Goal: Use online tool/utility

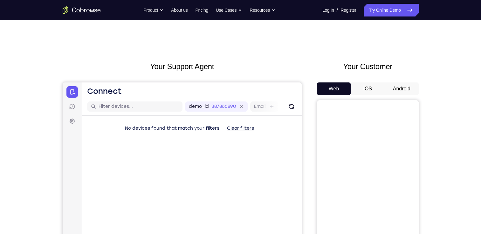
click at [404, 88] on button "Android" at bounding box center [401, 89] width 34 height 13
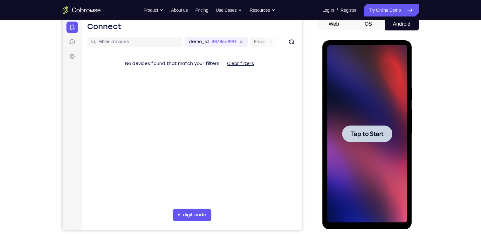
click at [361, 98] on div at bounding box center [367, 134] width 80 height 178
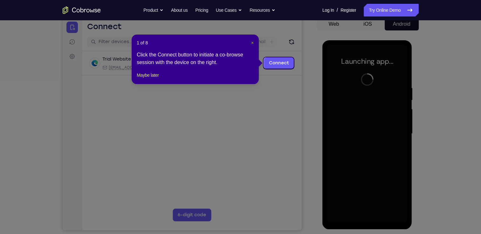
click at [252, 43] on span "×" at bounding box center [252, 42] width 3 height 5
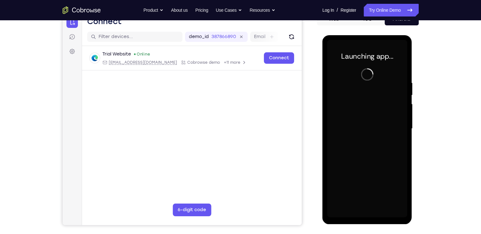
scroll to position [73, 0]
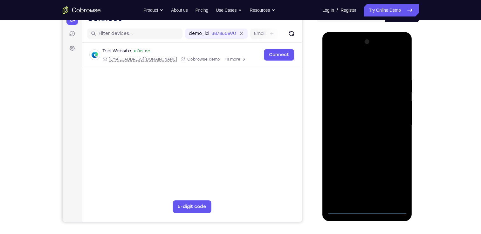
click at [367, 209] on div at bounding box center [367, 126] width 80 height 178
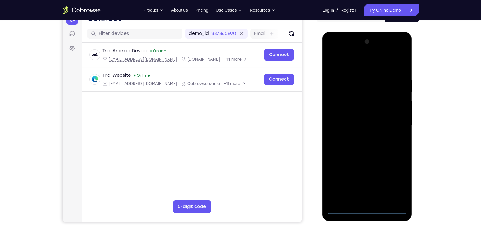
click at [393, 182] on div at bounding box center [367, 126] width 80 height 178
click at [334, 53] on div at bounding box center [367, 126] width 80 height 178
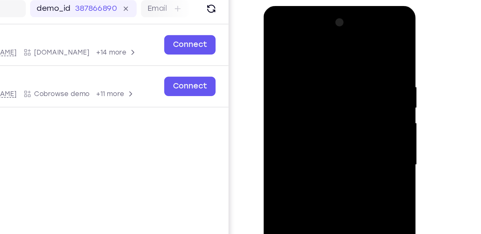
click at [274, 26] on div at bounding box center [308, 100] width 80 height 178
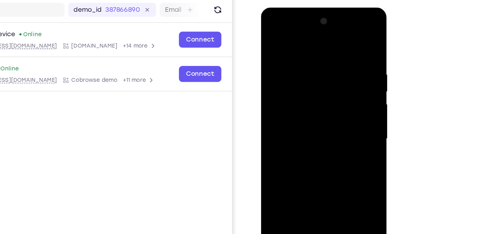
click at [332, 98] on div at bounding box center [305, 101] width 80 height 178
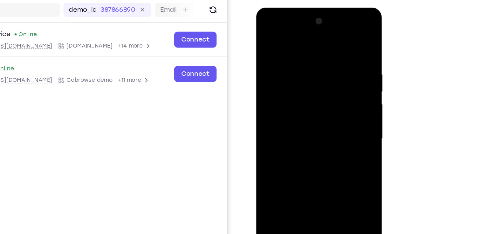
click at [294, 112] on div at bounding box center [301, 101] width 80 height 178
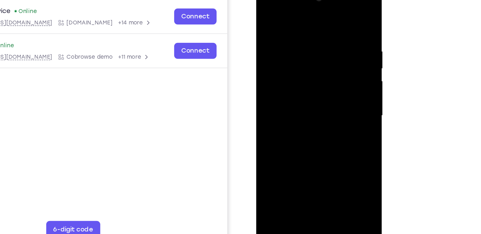
click at [290, 71] on div at bounding box center [301, 78] width 80 height 178
click at [291, 58] on div at bounding box center [301, 78] width 80 height 178
click at [280, 65] on div at bounding box center [301, 78] width 80 height 178
click at [280, 79] on div at bounding box center [301, 78] width 80 height 178
click at [291, 100] on div at bounding box center [301, 78] width 80 height 178
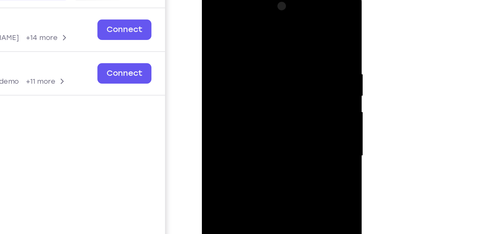
drag, startPoint x: 239, startPoint y: 22, endPoint x: 255, endPoint y: -18, distance: 43.3
click at [255, 0] on html "Online web based iOS Simulators and Android Emulators. Run iPhone, iPad, Mobile…" at bounding box center [247, 84] width 91 height 191
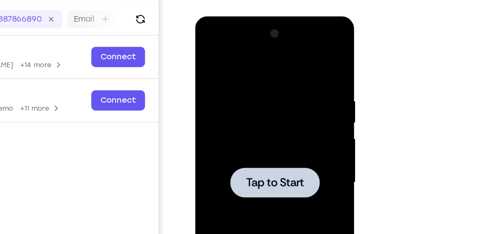
click at [229, 67] on div at bounding box center [240, 110] width 80 height 178
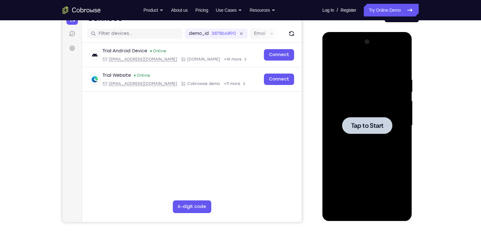
click at [370, 106] on div at bounding box center [367, 126] width 80 height 178
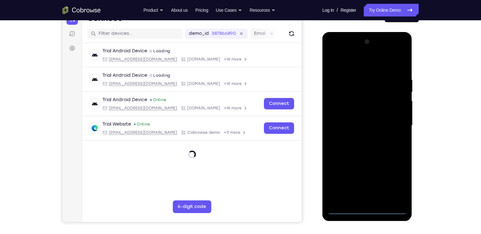
click at [372, 214] on div at bounding box center [367, 126] width 80 height 178
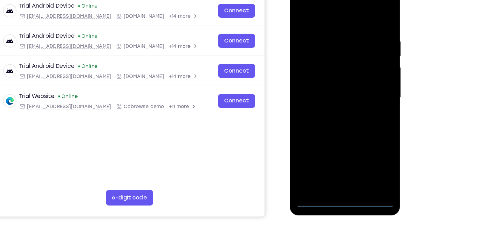
click at [360, 137] on div at bounding box center [335, 77] width 80 height 178
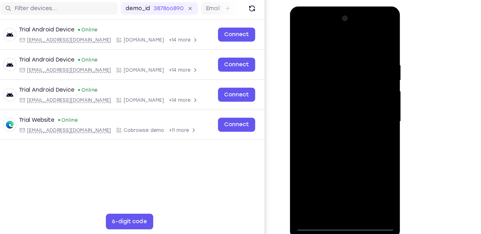
scroll to position [75, 0]
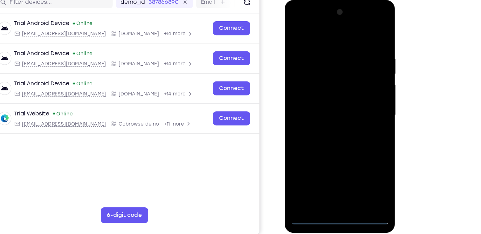
click at [296, 20] on div at bounding box center [329, 94] width 80 height 178
click at [357, 90] on div at bounding box center [329, 94] width 80 height 178
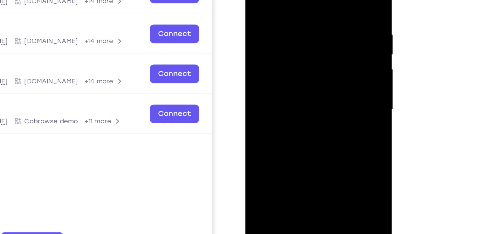
click at [282, 62] on div at bounding box center [290, 51] width 80 height 178
click at [279, 47] on div at bounding box center [290, 51] width 80 height 178
click at [275, 39] on div at bounding box center [290, 51] width 80 height 178
click at [275, 48] on div at bounding box center [290, 51] width 80 height 178
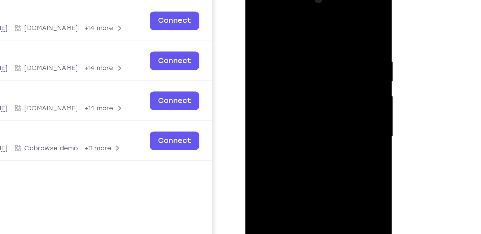
click at [276, 98] on div at bounding box center [290, 78] width 80 height 178
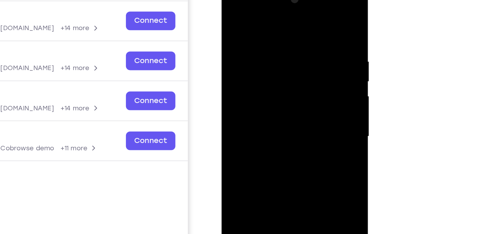
click at [265, 95] on div at bounding box center [266, 78] width 80 height 178
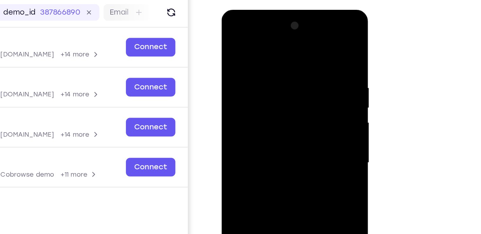
drag, startPoint x: 271, startPoint y: 43, endPoint x: 279, endPoint y: -2, distance: 45.6
click at [279, 10] on html "Online web based iOS Simulators and Android Emulators. Run iPhone, iPad, Mobile…" at bounding box center [266, 105] width 91 height 191
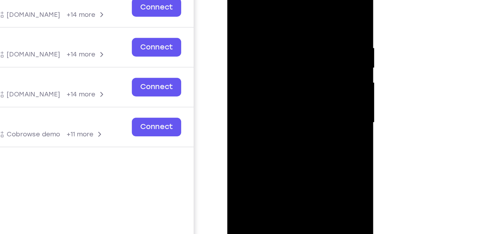
click at [305, 9] on div at bounding box center [272, 64] width 80 height 178
click at [308, 0] on div at bounding box center [272, 64] width 80 height 178
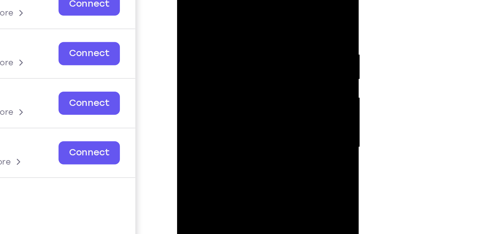
click at [235, 23] on div at bounding box center [222, 51] width 80 height 178
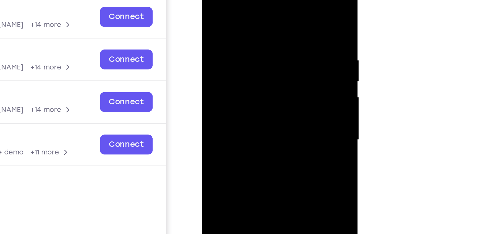
click at [265, 43] on div at bounding box center [247, 71] width 80 height 178
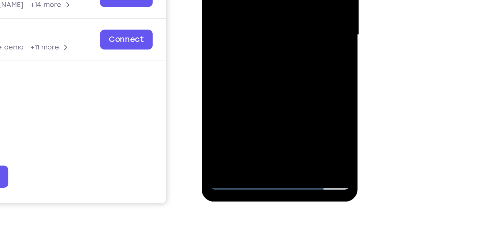
scroll to position [89, 0]
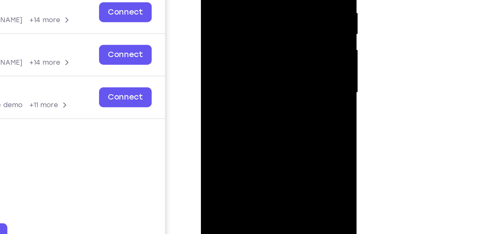
click at [231, 0] on div at bounding box center [246, 24] width 80 height 178
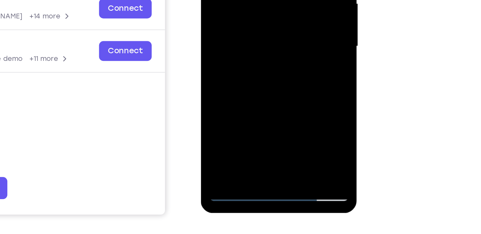
drag, startPoint x: 247, startPoint y: 28, endPoint x: 262, endPoint y: 1, distance: 31.4
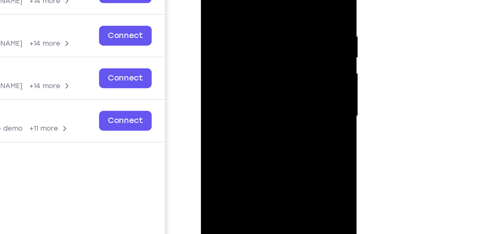
drag, startPoint x: 255, startPoint y: 10, endPoint x: 247, endPoint y: 48, distance: 37.9
click at [247, 48] on div at bounding box center [246, 47] width 80 height 178
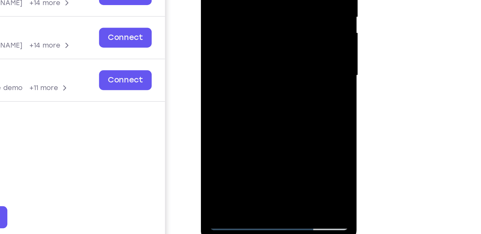
click at [217, 82] on div at bounding box center [246, 6] width 80 height 178
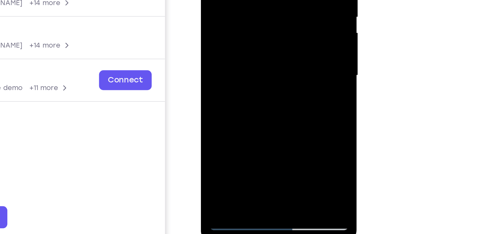
click at [234, 0] on div at bounding box center [246, 6] width 80 height 178
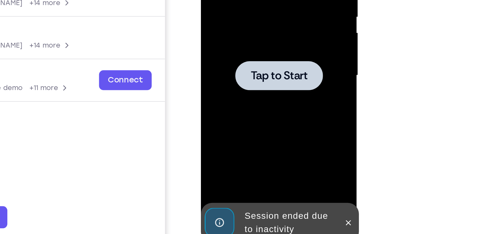
click at [261, 0] on div at bounding box center [246, 6] width 80 height 178
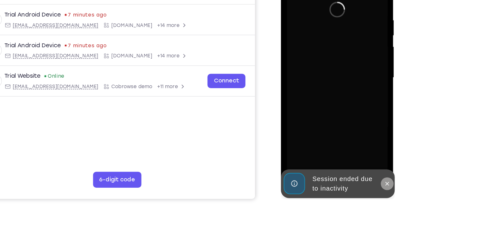
click at [362, 136] on button at bounding box center [365, 139] width 10 height 10
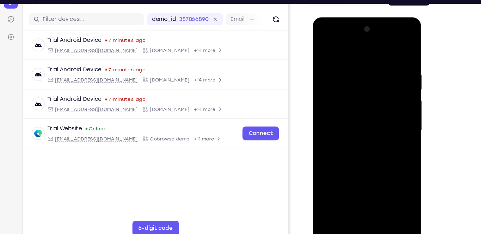
scroll to position [83, 0]
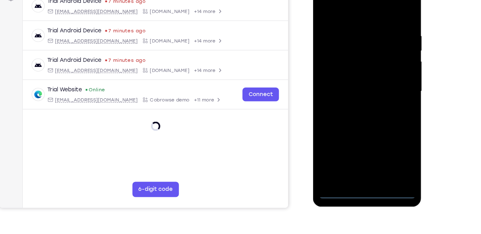
click at [355, 154] on div at bounding box center [358, 72] width 80 height 178
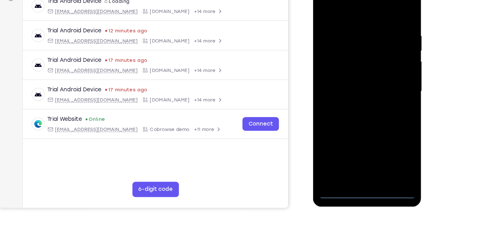
click at [384, 135] on div at bounding box center [358, 72] width 80 height 178
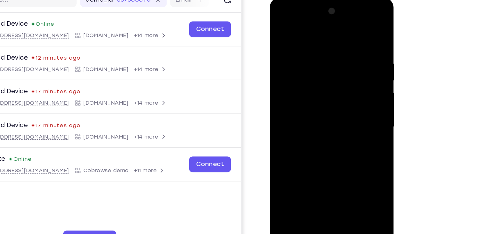
click at [281, 17] on div at bounding box center [315, 92] width 80 height 178
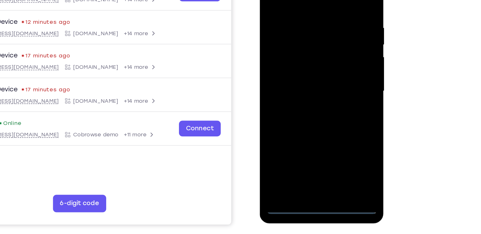
click at [328, 52] on div at bounding box center [304, 56] width 80 height 178
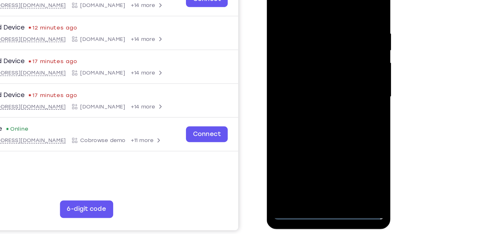
click at [317, 136] on div at bounding box center [311, 61] width 80 height 178
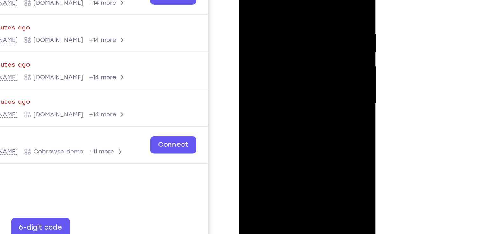
click at [277, 46] on div at bounding box center [284, 55] width 80 height 178
click at [271, 43] on div at bounding box center [284, 55] width 80 height 178
click at [268, 54] on div at bounding box center [284, 55] width 80 height 178
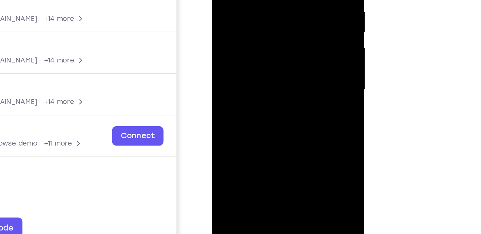
click at [265, 47] on div at bounding box center [256, 25] width 80 height 178
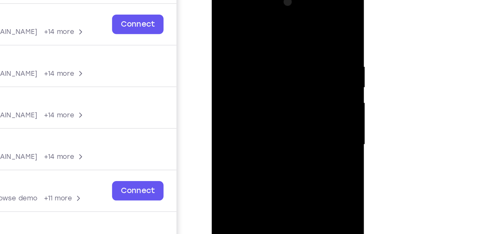
drag, startPoint x: 253, startPoint y: 20, endPoint x: 270, endPoint y: -20, distance: 43.1
click at [270, 0] on html "Online web based iOS Simulators and Android Emulators. Run iPhone, iPad, Mobile…" at bounding box center [257, 81] width 91 height 191
click at [246, 33] on div at bounding box center [256, 79] width 80 height 178
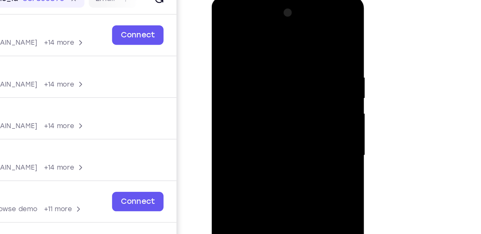
click at [288, 29] on div at bounding box center [256, 90] width 80 height 178
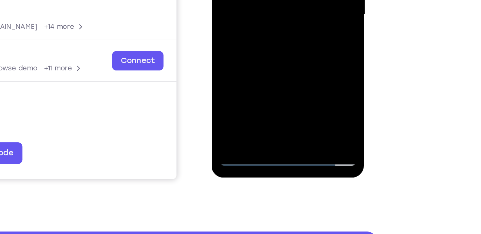
scroll to position [94, 0]
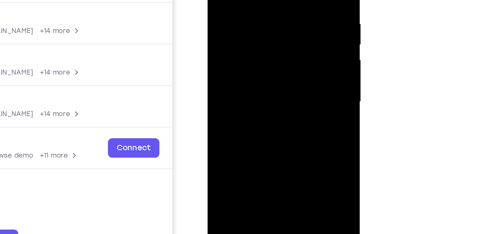
scroll to position [93, 0]
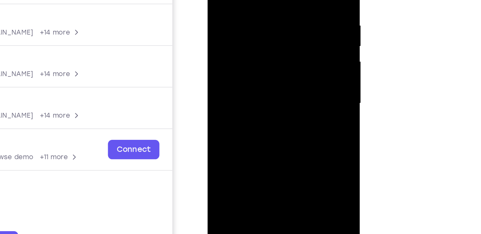
drag, startPoint x: 267, startPoint y: 37, endPoint x: 254, endPoint y: 37, distance: 13.0
click at [254, 37] on div at bounding box center [252, 38] width 80 height 178
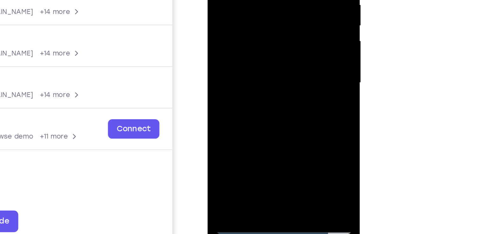
click at [254, 50] on div at bounding box center [252, 18] width 80 height 178
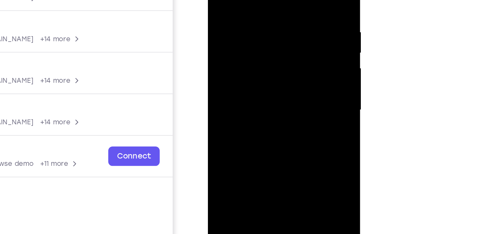
click at [224, 0] on div at bounding box center [252, 45] width 80 height 178
click at [217, 0] on div at bounding box center [252, 45] width 80 height 178
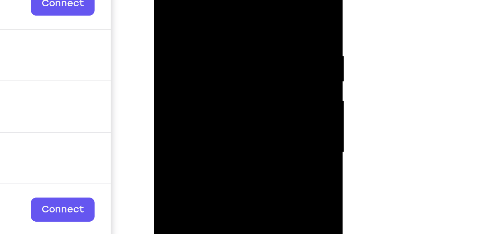
scroll to position [95, 0]
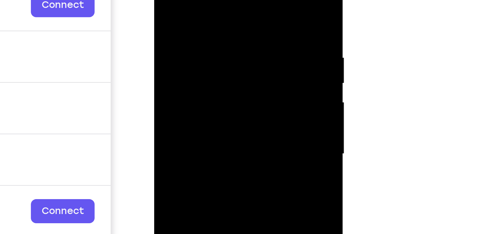
click at [235, 19] on div at bounding box center [199, 51] width 80 height 178
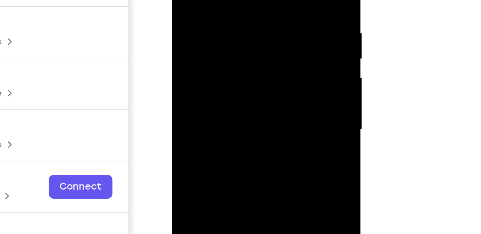
scroll to position [95, 0]
drag, startPoint x: 218, startPoint y: 51, endPoint x: 215, endPoint y: 16, distance: 35.4
click at [215, 16] on div at bounding box center [216, 26] width 80 height 178
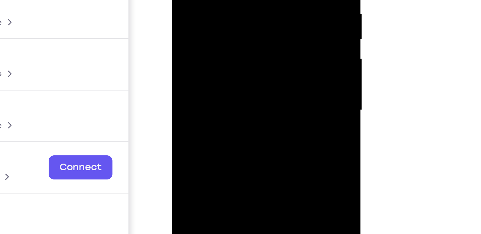
drag, startPoint x: 218, startPoint y: 31, endPoint x: 224, endPoint y: -3, distance: 35.1
click at [224, 0] on div at bounding box center [216, 7] width 80 height 178
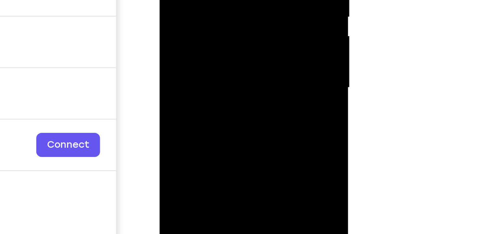
scroll to position [95, 0]
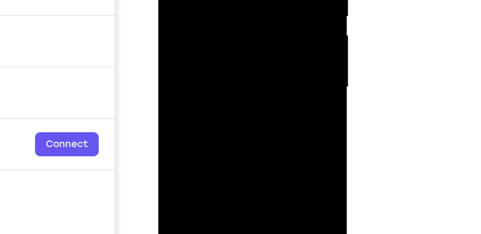
drag, startPoint x: 207, startPoint y: 21, endPoint x: 221, endPoint y: -25, distance: 48.4
drag, startPoint x: 215, startPoint y: 34, endPoint x: 216, endPoint y: 2, distance: 31.8
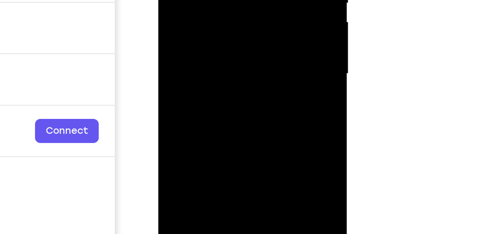
drag, startPoint x: 209, startPoint y: 14, endPoint x: 210, endPoint y: -15, distance: 28.9
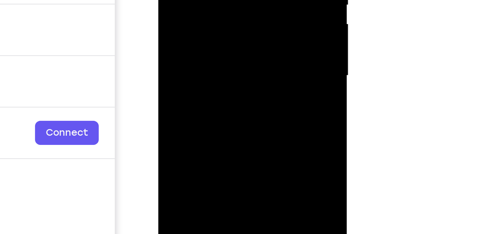
scroll to position [95, 0]
drag, startPoint x: 207, startPoint y: -3, endPoint x: 208, endPoint y: -34, distance: 31.2
drag, startPoint x: 207, startPoint y: 9, endPoint x: 209, endPoint y: -9, distance: 17.9
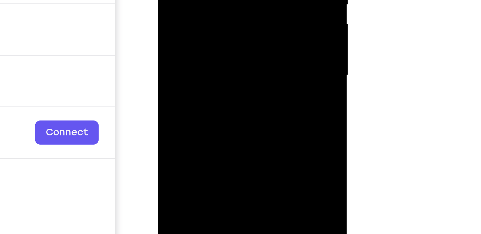
drag, startPoint x: 210, startPoint y: 10, endPoint x: 213, endPoint y: -10, distance: 20.5
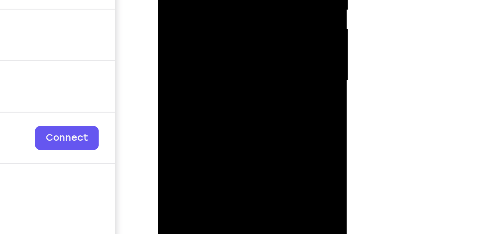
scroll to position [95, 0]
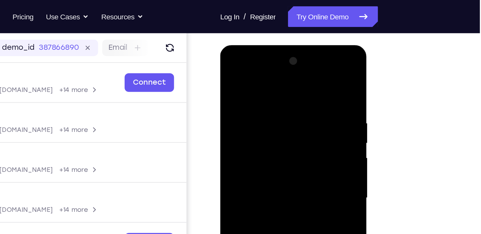
scroll to position [77, 0]
click at [258, 77] on div at bounding box center [265, 139] width 80 height 178
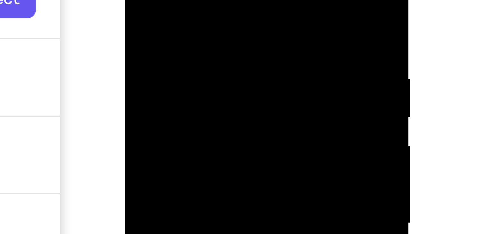
click at [193, 0] on div at bounding box center [170, 21] width 80 height 178
click at [163, 0] on div at bounding box center [170, 21] width 80 height 178
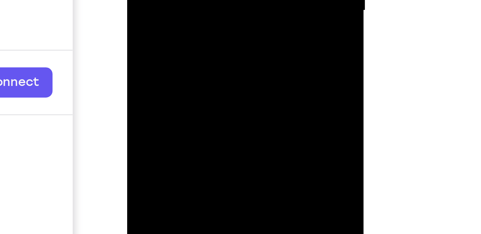
drag, startPoint x: 171, startPoint y: -93, endPoint x: 179, endPoint y: -111, distance: 20.0
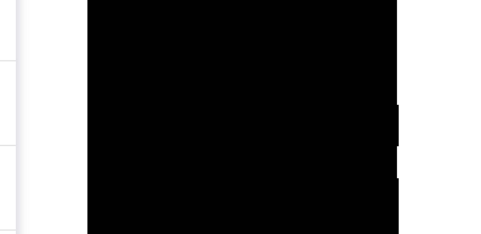
drag, startPoint x: 118, startPoint y: -21, endPoint x: 117, endPoint y: -7, distance: 13.4
click at [117, 0] on div at bounding box center [132, 33] width 80 height 178
click at [97, 0] on div at bounding box center [132, 33] width 80 height 178
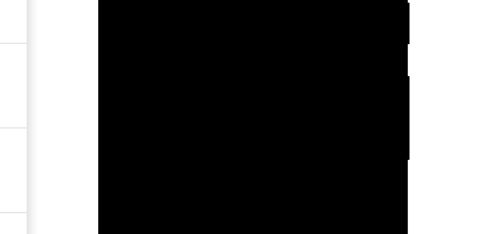
drag, startPoint x: 145, startPoint y: -70, endPoint x: 145, endPoint y: -81, distance: 10.8
drag, startPoint x: 146, startPoint y: -106, endPoint x: 146, endPoint y: -125, distance: 18.4
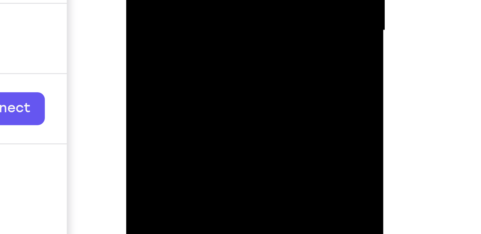
drag, startPoint x: 183, startPoint y: -109, endPoint x: 181, endPoint y: -129, distance: 20.1
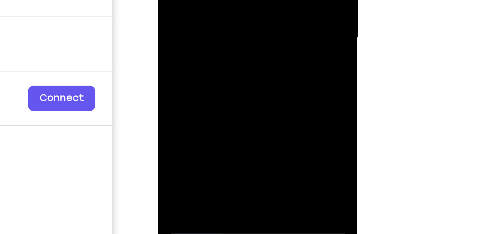
scroll to position [78, 0]
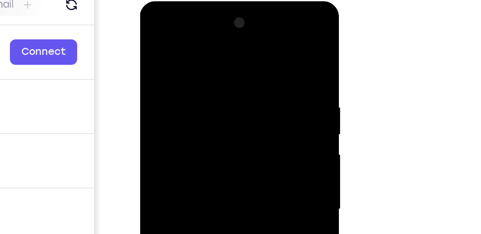
scroll to position [78, 0]
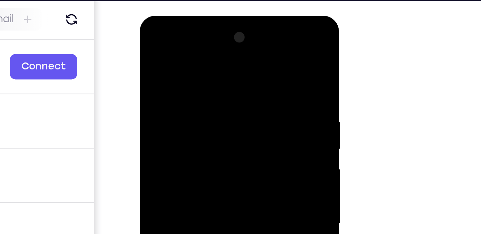
click at [153, 45] on div at bounding box center [185, 110] width 80 height 178
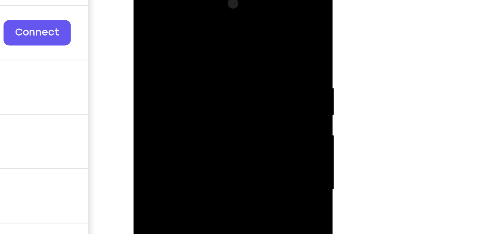
click at [214, 12] on div at bounding box center [179, 76] width 80 height 178
drag, startPoint x: 199, startPoint y: 26, endPoint x: 196, endPoint y: 64, distance: 37.6
click at [196, 64] on div at bounding box center [179, 76] width 80 height 178
click at [211, 30] on div at bounding box center [179, 76] width 80 height 178
click at [189, 15] on div at bounding box center [179, 76] width 80 height 178
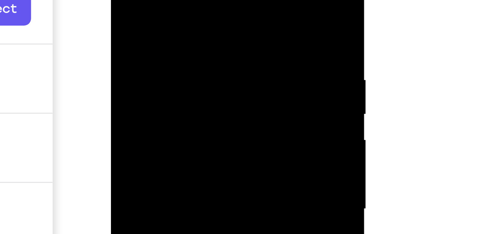
click at [150, 0] on div at bounding box center [156, 39] width 80 height 178
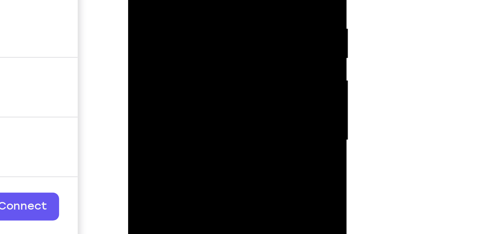
click at [194, 0] on div at bounding box center [173, 6] width 80 height 178
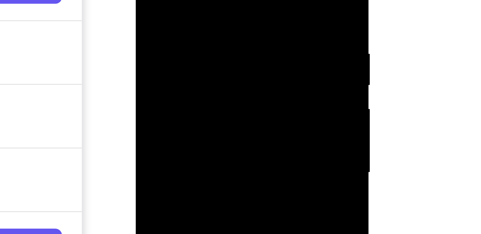
click at [175, 0] on div at bounding box center [180, 23] width 80 height 178
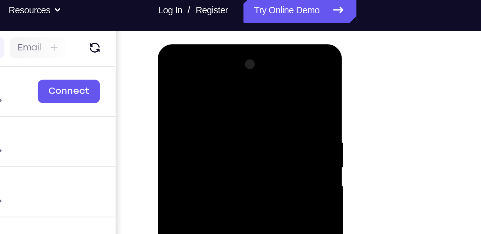
click at [236, 73] on div at bounding box center [203, 138] width 80 height 178
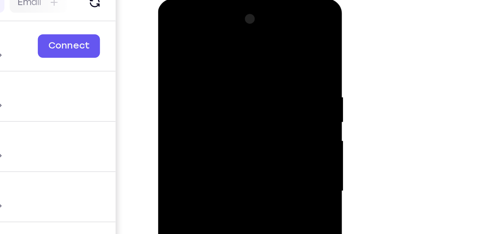
click at [199, 29] on div at bounding box center [203, 93] width 80 height 178
click at [224, 29] on div at bounding box center [203, 93] width 80 height 178
click at [226, 29] on div at bounding box center [203, 93] width 80 height 178
click at [187, 73] on div at bounding box center [203, 93] width 80 height 178
click at [169, 30] on div at bounding box center [203, 93] width 80 height 178
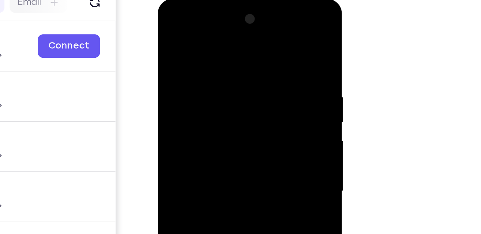
click at [225, 29] on div at bounding box center [203, 93] width 80 height 178
click at [200, 60] on div at bounding box center [203, 93] width 80 height 178
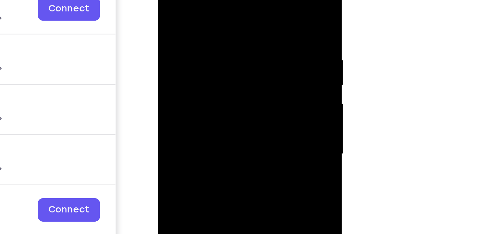
click at [226, 36] on div at bounding box center [203, 56] width 80 height 178
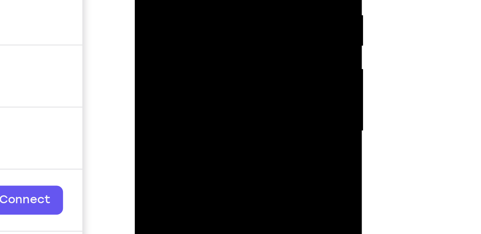
drag, startPoint x: 179, startPoint y: -2, endPoint x: 181, endPoint y: -21, distance: 19.2
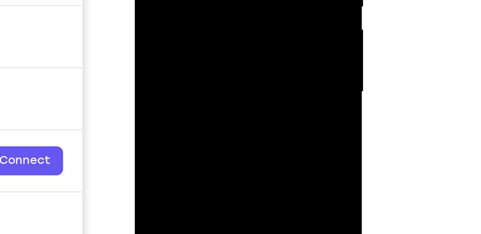
drag, startPoint x: 176, startPoint y: -23, endPoint x: 178, endPoint y: -48, distance: 24.8
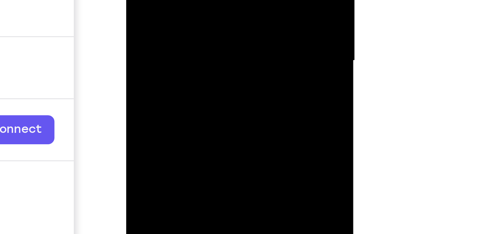
drag, startPoint x: 170, startPoint y: -44, endPoint x: 170, endPoint y: -69, distance: 24.8
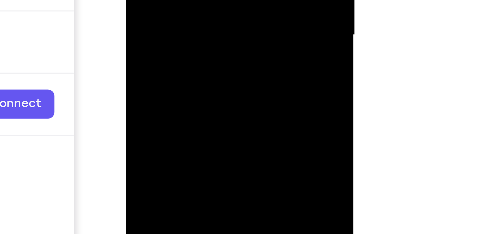
drag, startPoint x: 169, startPoint y: -61, endPoint x: 171, endPoint y: -96, distance: 35.0
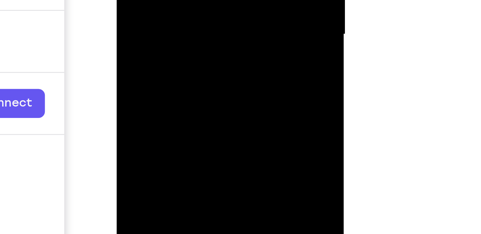
drag, startPoint x: 161, startPoint y: -68, endPoint x: 162, endPoint y: -86, distance: 18.8
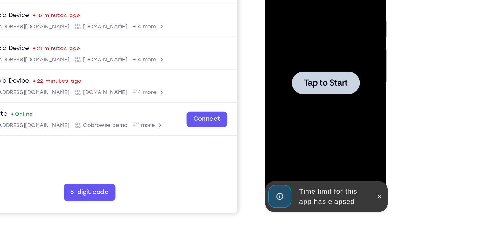
click at [299, 54] on span "Tap to Start" at bounding box center [310, 50] width 32 height 6
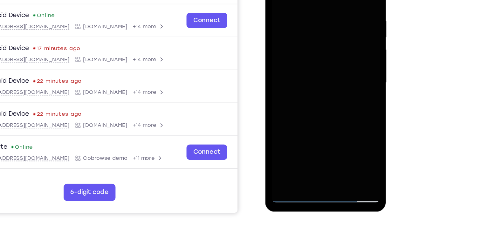
click at [322, 121] on div at bounding box center [310, 51] width 80 height 178
click at [312, 132] on div at bounding box center [310, 51] width 80 height 178
click at [308, 137] on div at bounding box center [310, 51] width 80 height 178
click at [335, 108] on div at bounding box center [310, 51] width 80 height 178
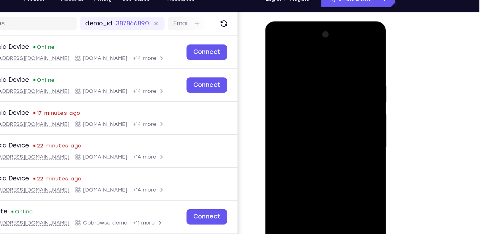
click at [274, 42] on div at bounding box center [310, 115] width 80 height 178
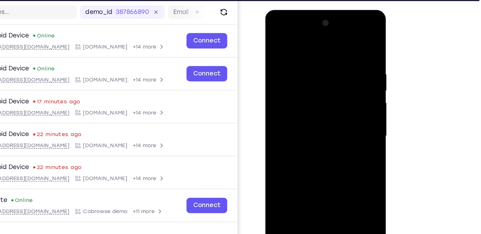
click at [334, 98] on div at bounding box center [310, 104] width 80 height 178
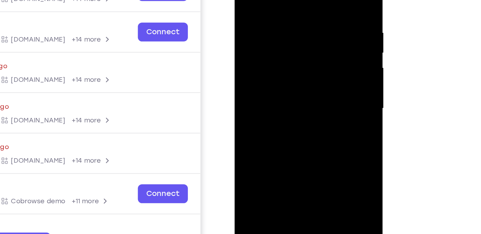
click at [271, 58] on div at bounding box center [279, 48] width 80 height 178
click at [272, 41] on div at bounding box center [279, 48] width 80 height 178
click at [266, 34] on div at bounding box center [279, 48] width 80 height 178
click at [265, 49] on div at bounding box center [279, 48] width 80 height 178
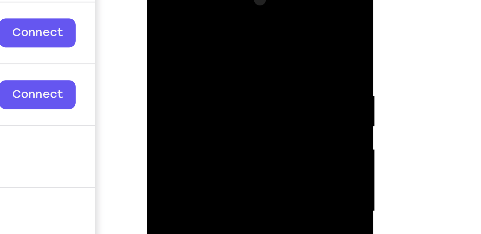
drag, startPoint x: 195, startPoint y: 8, endPoint x: 197, endPoint y: -20, distance: 28.4
click at [197, 0] on div at bounding box center [192, 69] width 80 height 178
click at [225, 12] on div at bounding box center [192, 69] width 80 height 178
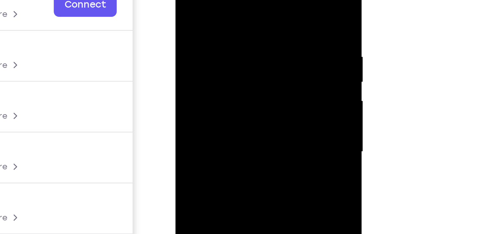
click at [225, 0] on div at bounding box center [220, 51] width 80 height 178
click at [210, 7] on div at bounding box center [220, 51] width 80 height 178
click at [245, 34] on div at bounding box center [220, 51] width 80 height 178
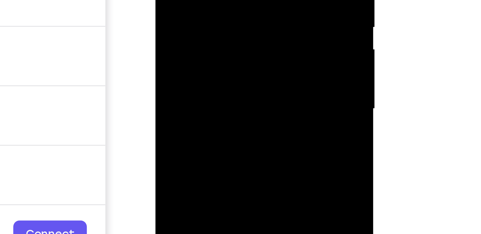
drag, startPoint x: 197, startPoint y: -6, endPoint x: 194, endPoint y: -25, distance: 19.9
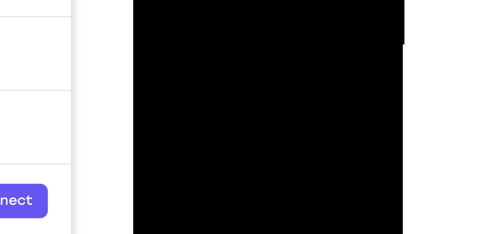
drag, startPoint x: 175, startPoint y: -100, endPoint x: 172, endPoint y: -130, distance: 30.0
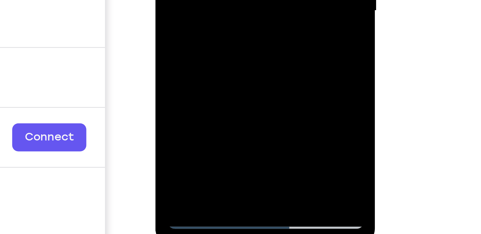
drag, startPoint x: 194, startPoint y: -70, endPoint x: 189, endPoint y: -84, distance: 15.1
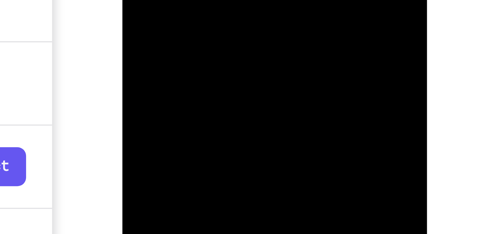
drag, startPoint x: 160, startPoint y: -191, endPoint x: 161, endPoint y: -202, distance: 11.1
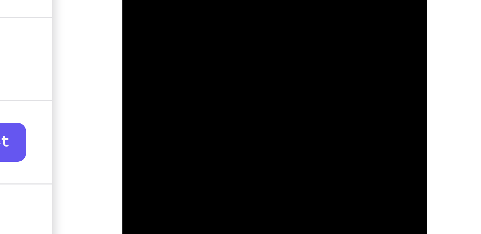
drag, startPoint x: 164, startPoint y: -206, endPoint x: 164, endPoint y: -224, distance: 18.7
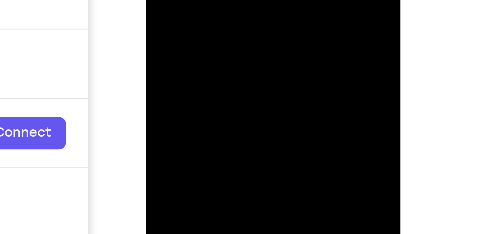
drag, startPoint x: 185, startPoint y: -129, endPoint x: 179, endPoint y: -152, distance: 23.3
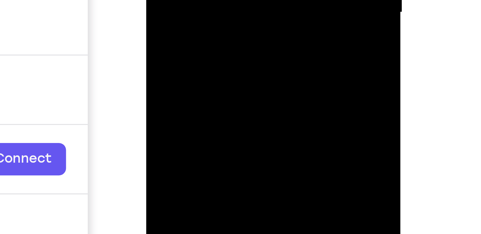
drag, startPoint x: 182, startPoint y: -105, endPoint x: 179, endPoint y: -140, distance: 34.4
drag, startPoint x: 186, startPoint y: -111, endPoint x: 183, endPoint y: -159, distance: 48.1
drag, startPoint x: 186, startPoint y: -126, endPoint x: 185, endPoint y: -138, distance: 12.4
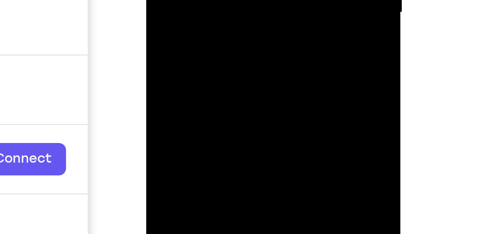
drag, startPoint x: 186, startPoint y: -103, endPoint x: 185, endPoint y: -117, distance: 14.6
drag, startPoint x: 185, startPoint y: -102, endPoint x: 184, endPoint y: -136, distance: 34.3
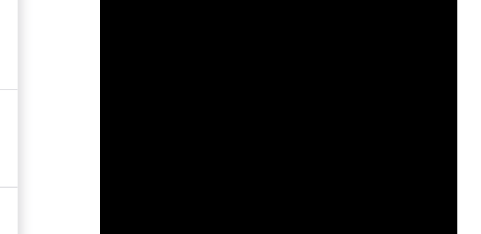
drag, startPoint x: 140, startPoint y: -290, endPoint x: 139, endPoint y: -313, distance: 22.9
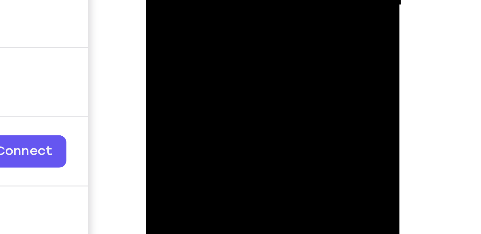
drag, startPoint x: 188, startPoint y: -112, endPoint x: 190, endPoint y: -141, distance: 28.4
drag, startPoint x: 189, startPoint y: -107, endPoint x: 192, endPoint y: -136, distance: 28.7
drag, startPoint x: 189, startPoint y: -113, endPoint x: 189, endPoint y: -133, distance: 20.0
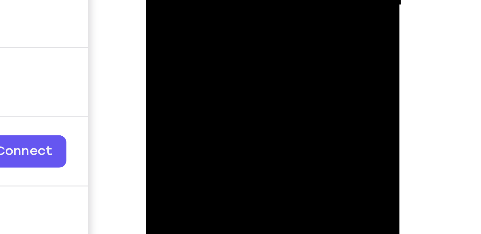
drag, startPoint x: 191, startPoint y: -116, endPoint x: 189, endPoint y: -147, distance: 30.6
drag, startPoint x: 190, startPoint y: -113, endPoint x: 189, endPoint y: -120, distance: 7.4
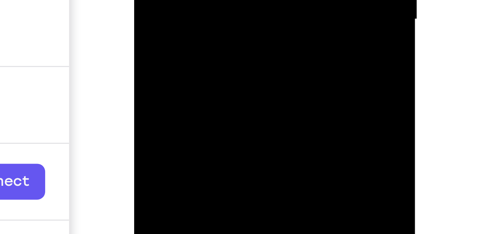
drag, startPoint x: 176, startPoint y: -134, endPoint x: 174, endPoint y: -146, distance: 12.2
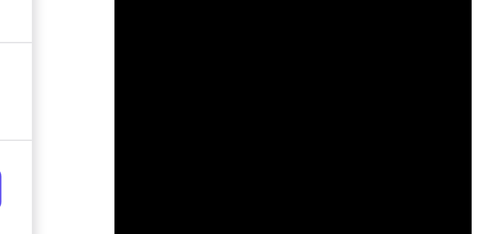
drag, startPoint x: 152, startPoint y: -253, endPoint x: 151, endPoint y: -270, distance: 17.2
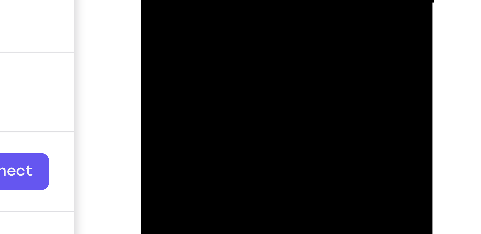
drag, startPoint x: 180, startPoint y: -151, endPoint x: 177, endPoint y: -183, distance: 32.6
drag, startPoint x: 186, startPoint y: -156, endPoint x: 185, endPoint y: -174, distance: 18.4
drag, startPoint x: 182, startPoint y: -155, endPoint x: 182, endPoint y: -161, distance: 5.4
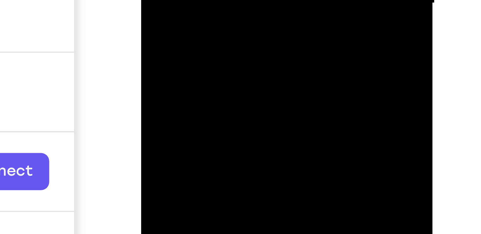
drag, startPoint x: 184, startPoint y: -163, endPoint x: 183, endPoint y: -177, distance: 13.7
drag, startPoint x: 186, startPoint y: -173, endPoint x: 185, endPoint y: -186, distance: 13.1
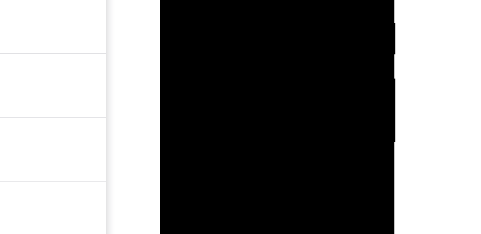
drag, startPoint x: 206, startPoint y: -46, endPoint x: 204, endPoint y: -32, distance: 14.2
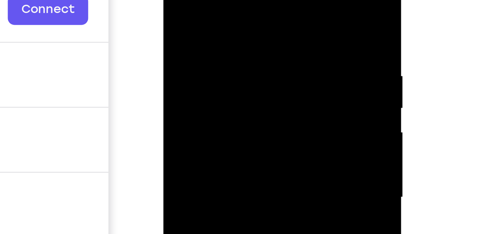
click at [196, 0] on div at bounding box center [208, 43] width 80 height 178
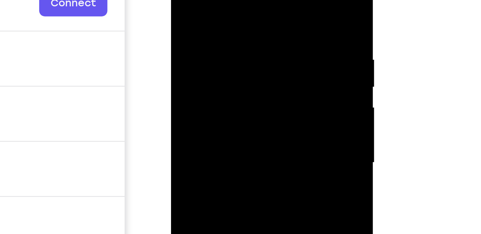
click at [201, 0] on div at bounding box center [216, 46] width 80 height 178
click at [206, 3] on div at bounding box center [216, 46] width 80 height 178
click at [181, 0] on div at bounding box center [216, 46] width 80 height 178
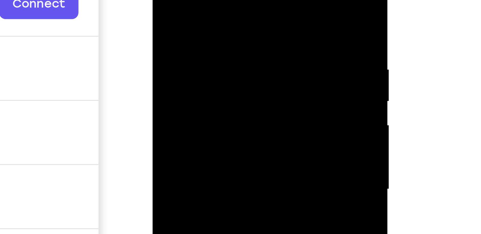
click at [193, 0] on div at bounding box center [197, 38] width 80 height 178
click at [163, 0] on div at bounding box center [197, 38] width 80 height 178
click at [221, 0] on div at bounding box center [197, 38] width 80 height 178
click at [180, 8] on div at bounding box center [197, 38] width 80 height 178
click at [224, 18] on div at bounding box center [197, 38] width 80 height 178
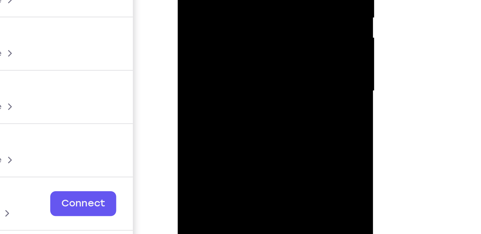
drag, startPoint x: 227, startPoint y: 17, endPoint x: 224, endPoint y: -9, distance: 25.9
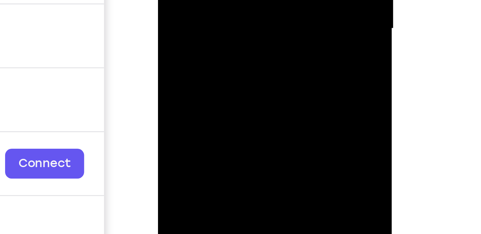
drag, startPoint x: 199, startPoint y: -65, endPoint x: 196, endPoint y: -118, distance: 52.5
drag, startPoint x: 201, startPoint y: -62, endPoint x: 199, endPoint y: -113, distance: 51.2
drag, startPoint x: 200, startPoint y: -67, endPoint x: 199, endPoint y: -112, distance: 44.8
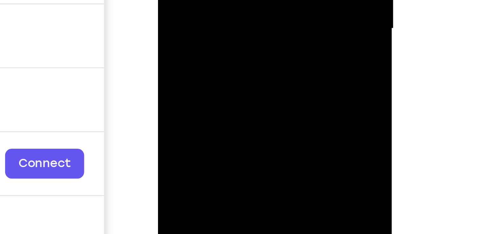
drag, startPoint x: 198, startPoint y: -70, endPoint x: 197, endPoint y: -109, distance: 39.1
drag, startPoint x: 197, startPoint y: -67, endPoint x: 196, endPoint y: -105, distance: 37.5
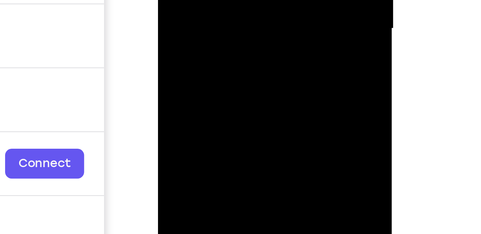
drag, startPoint x: 194, startPoint y: -63, endPoint x: 191, endPoint y: -115, distance: 51.9
drag, startPoint x: 198, startPoint y: -62, endPoint x: 196, endPoint y: -90, distance: 27.8
drag, startPoint x: 197, startPoint y: -65, endPoint x: 196, endPoint y: -122, distance: 56.6
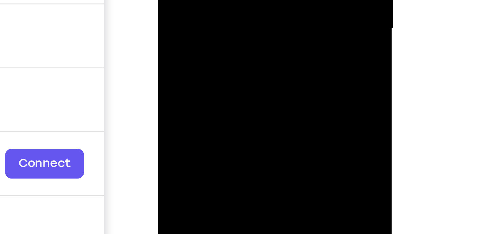
drag, startPoint x: 199, startPoint y: -73, endPoint x: 196, endPoint y: -91, distance: 18.0
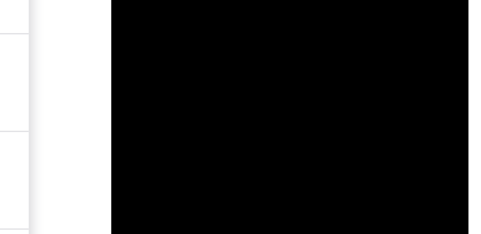
drag, startPoint x: 152, startPoint y: -257, endPoint x: 150, endPoint y: -277, distance: 20.1
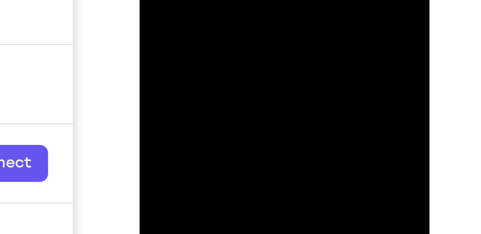
drag, startPoint x: 179, startPoint y: -161, endPoint x: 179, endPoint y: -180, distance: 18.7
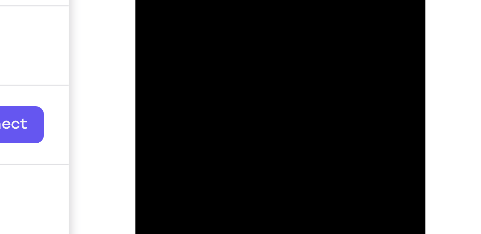
drag, startPoint x: 176, startPoint y: -193, endPoint x: 173, endPoint y: -209, distance: 16.0
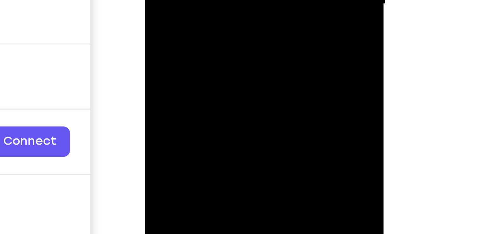
drag, startPoint x: 187, startPoint y: -98, endPoint x: 188, endPoint y: -123, distance: 25.1
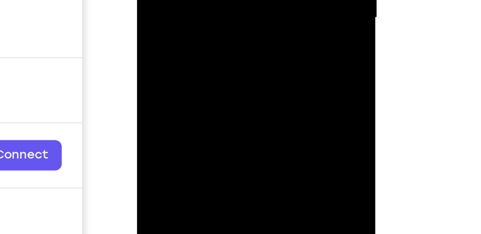
drag, startPoint x: 183, startPoint y: -84, endPoint x: 178, endPoint y: -126, distance: 42.5
drag, startPoint x: 178, startPoint y: -98, endPoint x: 178, endPoint y: -117, distance: 18.4
drag, startPoint x: 182, startPoint y: -76, endPoint x: 177, endPoint y: -102, distance: 25.9
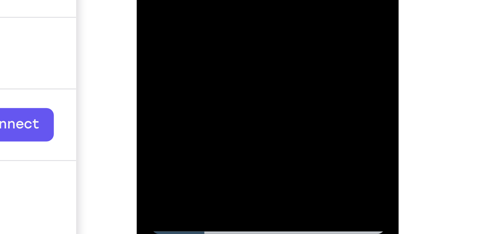
drag, startPoint x: 173, startPoint y: -150, endPoint x: 174, endPoint y: -168, distance: 17.8
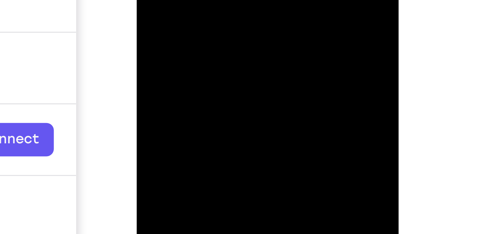
drag, startPoint x: 173, startPoint y: -138, endPoint x: 173, endPoint y: -165, distance: 26.7
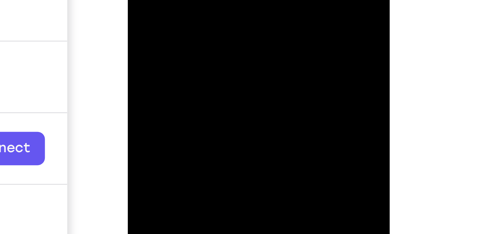
drag, startPoint x: 170, startPoint y: -138, endPoint x: 168, endPoint y: -157, distance: 18.5
drag, startPoint x: 173, startPoint y: -127, endPoint x: 172, endPoint y: -143, distance: 16.3
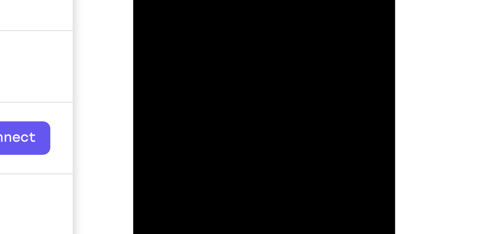
drag, startPoint x: 173, startPoint y: -143, endPoint x: 172, endPoint y: -163, distance: 20.4
drag, startPoint x: 174, startPoint y: -145, endPoint x: 173, endPoint y: -160, distance: 14.9
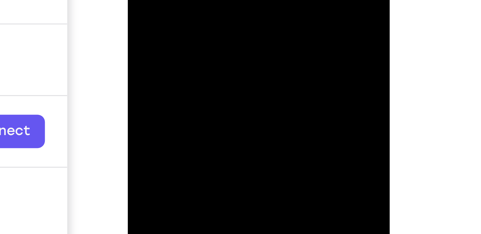
drag, startPoint x: 172, startPoint y: -144, endPoint x: 172, endPoint y: -153, distance: 9.2
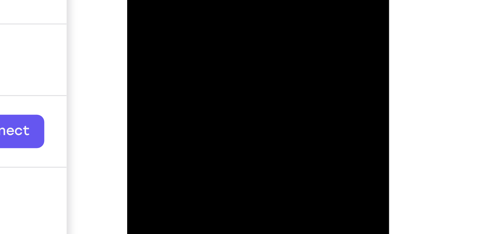
drag, startPoint x: 170, startPoint y: -137, endPoint x: 167, endPoint y: -152, distance: 14.5
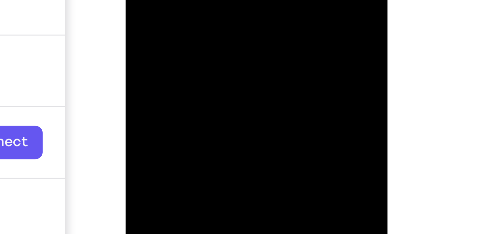
drag, startPoint x: 168, startPoint y: -129, endPoint x: 166, endPoint y: -148, distance: 19.2
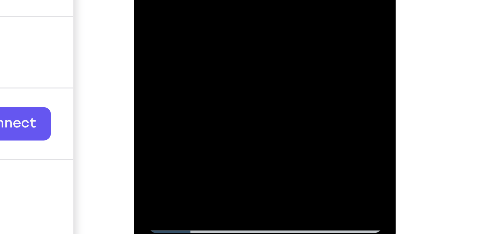
drag, startPoint x: 176, startPoint y: -149, endPoint x: 175, endPoint y: -173, distance: 23.5
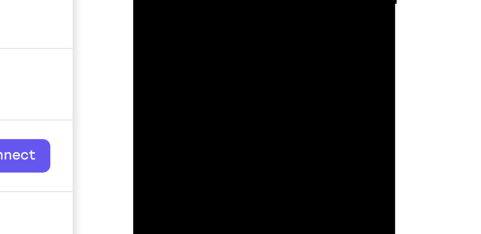
drag, startPoint x: 176, startPoint y: -134, endPoint x: 175, endPoint y: -152, distance: 17.8
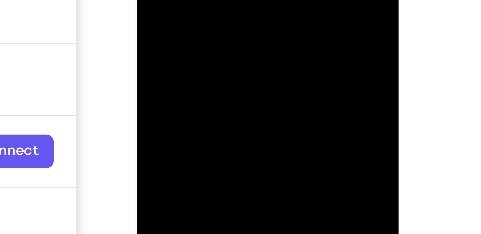
drag, startPoint x: 180, startPoint y: -131, endPoint x: 181, endPoint y: -144, distance: 13.1
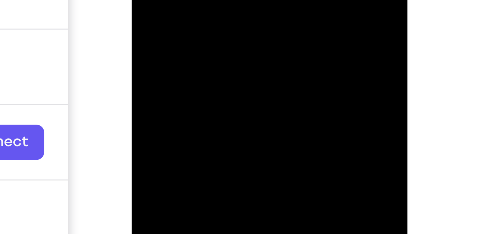
drag, startPoint x: 176, startPoint y: -162, endPoint x: 176, endPoint y: -182, distance: 19.4
drag
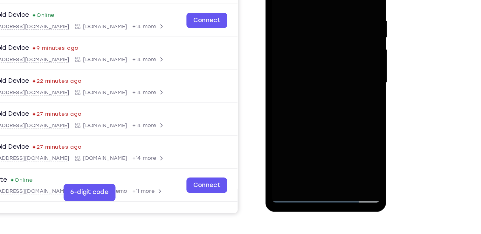
scroll to position [77, 0]
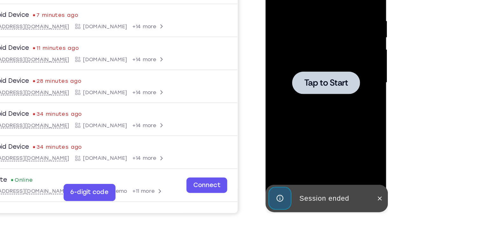
click at [310, 23] on div at bounding box center [310, 51] width 80 height 178
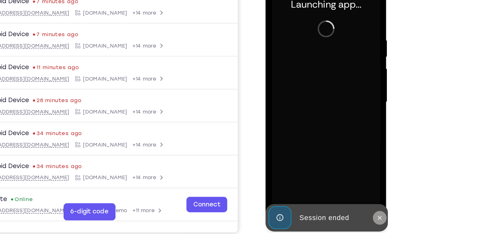
click at [351, 153] on icon at bounding box center [349, 155] width 5 height 5
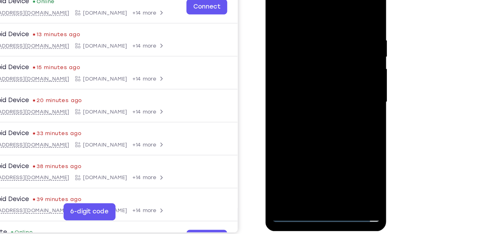
click at [313, 154] on div at bounding box center [310, 70] width 80 height 178
click at [343, 124] on div at bounding box center [310, 70] width 80 height 178
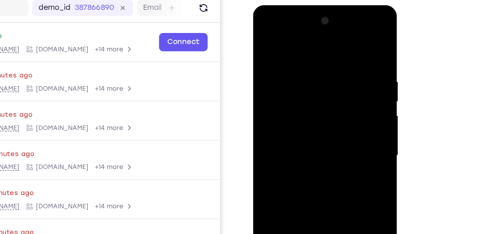
click at [263, 27] on div at bounding box center [298, 99] width 80 height 178
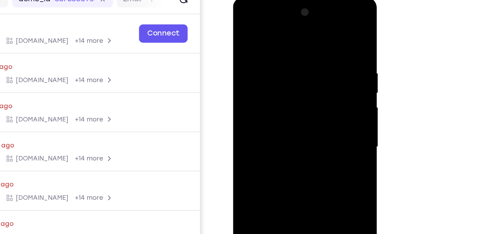
click at [304, 82] on div at bounding box center [278, 91] width 80 height 178
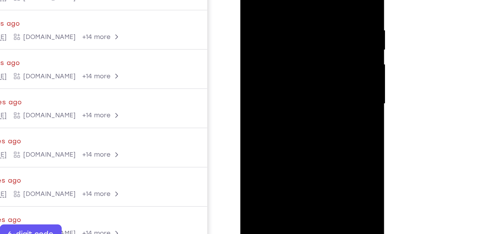
click at [276, 59] on div at bounding box center [285, 47] width 80 height 178
click at [289, 44] on div at bounding box center [285, 47] width 80 height 178
click at [279, 38] on div at bounding box center [285, 47] width 80 height 178
click at [276, 44] on div at bounding box center [285, 47] width 80 height 178
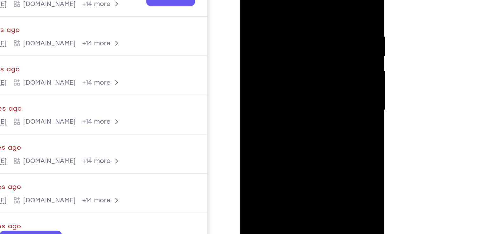
click at [286, 77] on div at bounding box center [285, 54] width 80 height 178
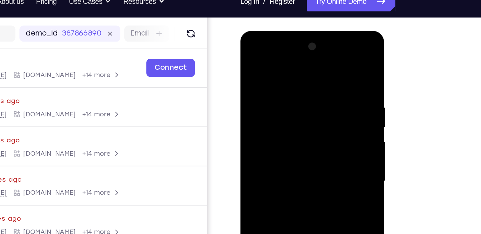
drag, startPoint x: 277, startPoint y: 64, endPoint x: 284, endPoint y: 24, distance: 40.3
click at [284, 31] on html "Online web based iOS Simulators and Android Emulators. Run iPhone, iPad, Mobile…" at bounding box center [285, 126] width 91 height 191
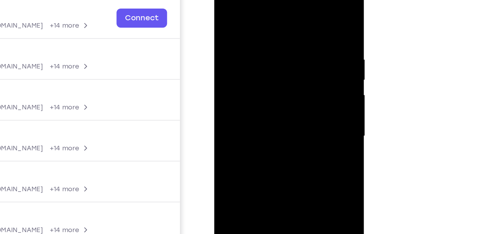
click at [292, 18] on div at bounding box center [259, 74] width 80 height 178
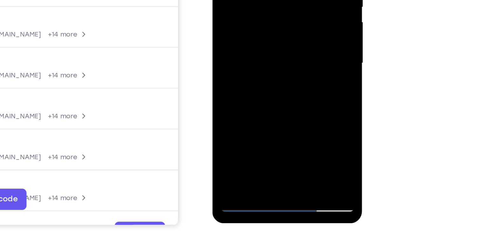
click at [293, 68] on div at bounding box center [257, 1] width 80 height 178
click at [273, 76] on div at bounding box center [257, 1] width 80 height 178
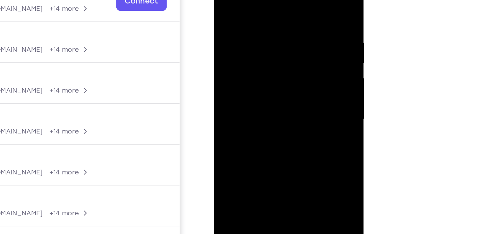
click at [255, 90] on div at bounding box center [258, 57] width 80 height 178
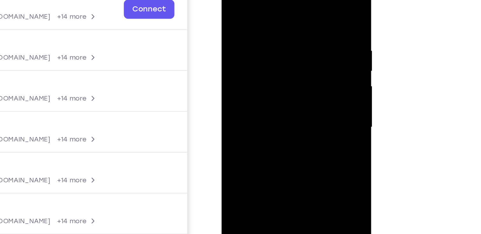
click at [233, 3] on div at bounding box center [266, 65] width 80 height 178
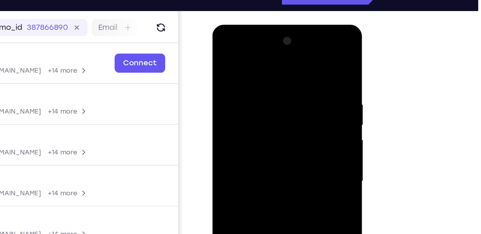
drag, startPoint x: 278, startPoint y: 67, endPoint x: 259, endPoint y: 67, distance: 19.4
click at [259, 67] on div at bounding box center [257, 119] width 80 height 178
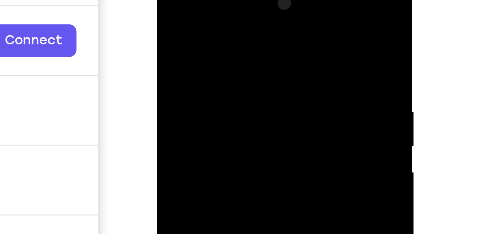
drag, startPoint x: 220, startPoint y: 18, endPoint x: 187, endPoint y: 19, distance: 33.1
click at [187, 19] on div at bounding box center [202, 70] width 80 height 178
drag, startPoint x: 207, startPoint y: 16, endPoint x: 173, endPoint y: 27, distance: 36.4
click at [173, 27] on div at bounding box center [202, 70] width 80 height 178
drag, startPoint x: 234, startPoint y: 18, endPoint x: 189, endPoint y: 12, distance: 45.3
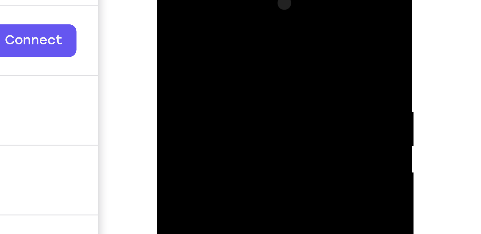
click at [189, 12] on div at bounding box center [202, 70] width 80 height 178
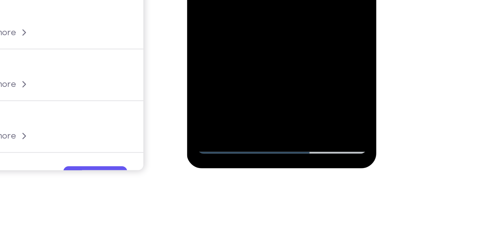
scroll to position [95, 0]
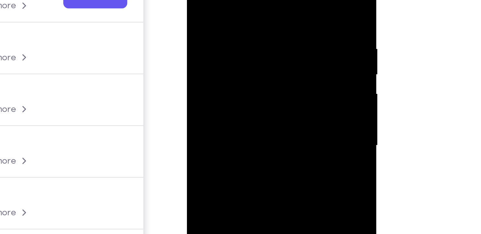
click at [197, 0] on div at bounding box center [232, 42] width 80 height 178
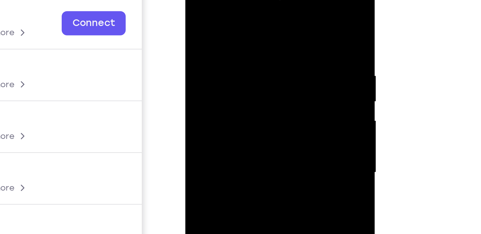
scroll to position [95, 0]
drag, startPoint x: 256, startPoint y: 21, endPoint x: 219, endPoint y: 23, distance: 37.3
click at [219, 23] on div at bounding box center [230, 69] width 80 height 178
drag, startPoint x: 261, startPoint y: 22, endPoint x: 223, endPoint y: 23, distance: 37.5
click at [223, 23] on div at bounding box center [230, 69] width 80 height 178
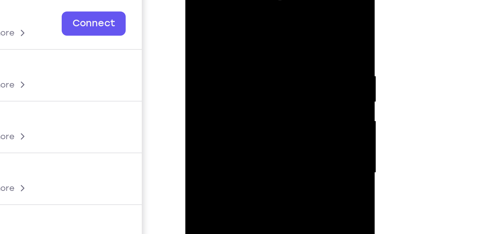
drag, startPoint x: 264, startPoint y: 20, endPoint x: 223, endPoint y: 24, distance: 41.2
click at [223, 24] on div at bounding box center [230, 69] width 80 height 178
drag, startPoint x: 259, startPoint y: 22, endPoint x: 231, endPoint y: 22, distance: 28.0
click at [231, 22] on div at bounding box center [230, 69] width 80 height 178
drag, startPoint x: 258, startPoint y: 19, endPoint x: 217, endPoint y: 20, distance: 41.0
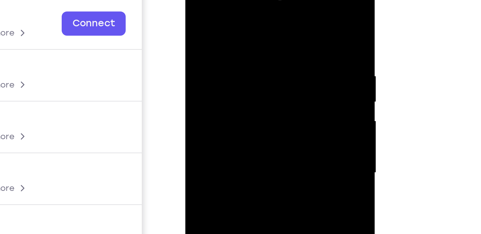
click at [217, 20] on div at bounding box center [230, 69] width 80 height 178
drag, startPoint x: 254, startPoint y: 17, endPoint x: 218, endPoint y: 17, distance: 35.9
click at [218, 17] on div at bounding box center [230, 69] width 80 height 178
drag, startPoint x: 256, startPoint y: 17, endPoint x: 222, endPoint y: 16, distance: 33.7
click at [222, 16] on div at bounding box center [230, 69] width 80 height 178
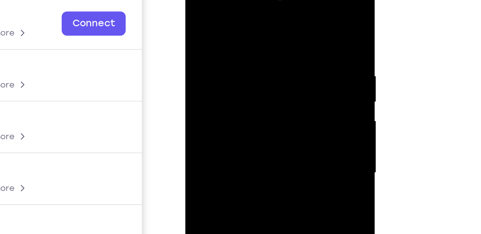
drag, startPoint x: 251, startPoint y: 18, endPoint x: 224, endPoint y: 20, distance: 26.8
click at [224, 20] on div at bounding box center [230, 69] width 80 height 178
drag, startPoint x: 216, startPoint y: 20, endPoint x: 244, endPoint y: 18, distance: 28.0
click at [244, 18] on div at bounding box center [230, 69] width 80 height 178
click at [194, 18] on div at bounding box center [230, 69] width 80 height 178
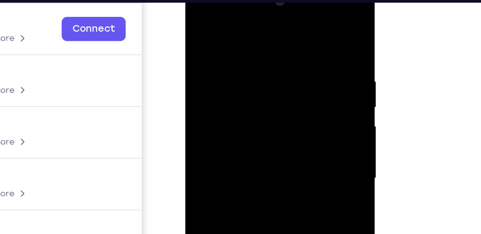
click at [265, 29] on div at bounding box center [230, 74] width 80 height 178
click at [263, 14] on div at bounding box center [230, 74] width 80 height 178
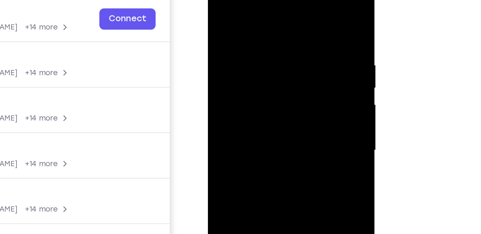
drag, startPoint x: 280, startPoint y: 19, endPoint x: 243, endPoint y: 16, distance: 36.3
click at [243, 16] on div at bounding box center [253, 70] width 80 height 178
click at [242, 20] on div at bounding box center [253, 70] width 80 height 178
click at [285, 9] on div at bounding box center [253, 70] width 80 height 178
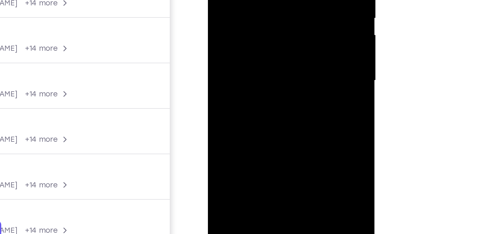
drag, startPoint x: 273, startPoint y: 46, endPoint x: 278, endPoint y: 12, distance: 34.9
click at [278, 12] on div at bounding box center [253, 1] width 80 height 178
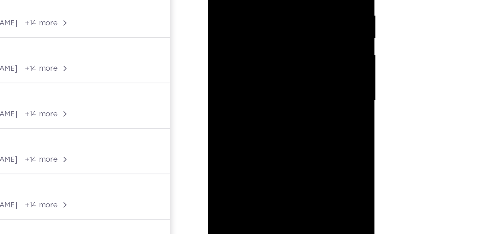
drag, startPoint x: 269, startPoint y: 59, endPoint x: 280, endPoint y: -5, distance: 64.4
click at [280, 0] on div at bounding box center [253, 20] width 80 height 178
drag, startPoint x: 269, startPoint y: 57, endPoint x: 269, endPoint y: 66, distance: 9.5
click at [269, 66] on div at bounding box center [253, 20] width 80 height 178
drag, startPoint x: 278, startPoint y: -14, endPoint x: 275, endPoint y: 19, distance: 33.1
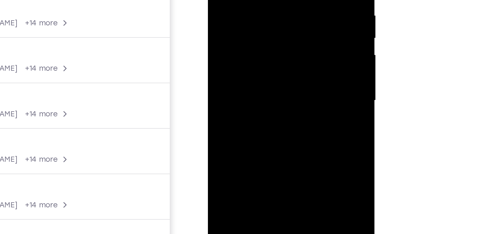
click at [275, 19] on div at bounding box center [253, 20] width 80 height 178
click at [286, 18] on div at bounding box center [253, 20] width 80 height 178
drag, startPoint x: 272, startPoint y: 47, endPoint x: 287, endPoint y: -29, distance: 77.5
click at [287, 0] on div at bounding box center [253, 20] width 80 height 178
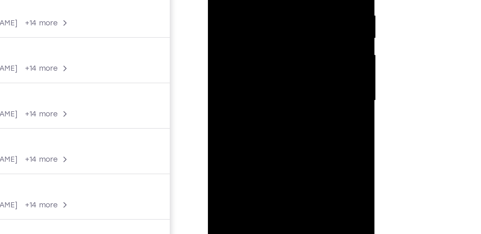
drag, startPoint x: 276, startPoint y: 30, endPoint x: 282, endPoint y: -14, distance: 44.2
click at [282, 0] on div at bounding box center [253, 20] width 80 height 178
drag, startPoint x: 268, startPoint y: 43, endPoint x: 266, endPoint y: 54, distance: 12.0
click at [266, 54] on div at bounding box center [253, 20] width 80 height 178
drag, startPoint x: 248, startPoint y: 6, endPoint x: 247, endPoint y: 42, distance: 35.3
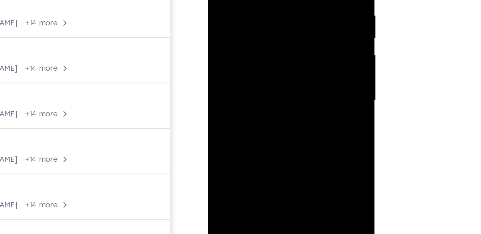
click at [247, 42] on div at bounding box center [253, 20] width 80 height 178
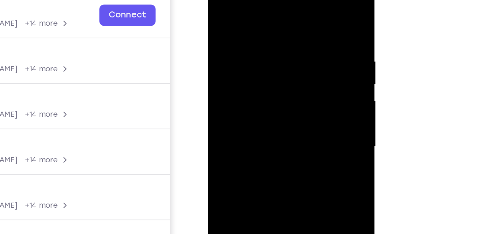
drag, startPoint x: 263, startPoint y: 15, endPoint x: 257, endPoint y: 41, distance: 27.1
click at [257, 41] on div at bounding box center [253, 66] width 80 height 178
drag, startPoint x: 257, startPoint y: 25, endPoint x: 255, endPoint y: 50, distance: 25.6
click at [255, 50] on div at bounding box center [253, 66] width 80 height 178
click at [234, 8] on div at bounding box center [253, 66] width 80 height 178
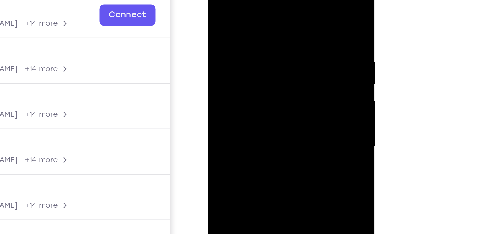
click at [219, 37] on div at bounding box center [253, 66] width 80 height 178
click at [222, 8] on div at bounding box center [253, 66] width 80 height 178
click at [219, 38] on div at bounding box center [253, 66] width 80 height 178
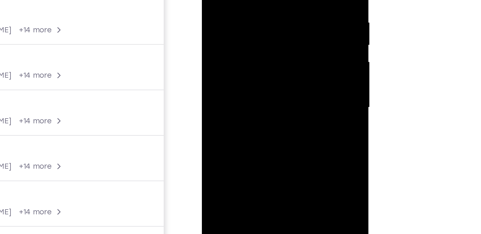
click at [213, 0] on div at bounding box center [247, 27] width 80 height 178
click at [229, 0] on div at bounding box center [247, 27] width 80 height 178
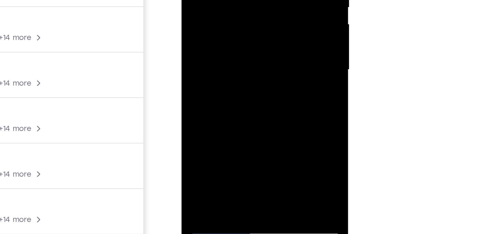
drag, startPoint x: 234, startPoint y: -20, endPoint x: 233, endPoint y: 0, distance: 20.4
drag, startPoint x: 240, startPoint y: 61, endPoint x: 246, endPoint y: 30, distance: 31.8
click at [246, 30] on div at bounding box center [226, 35] width 80 height 178
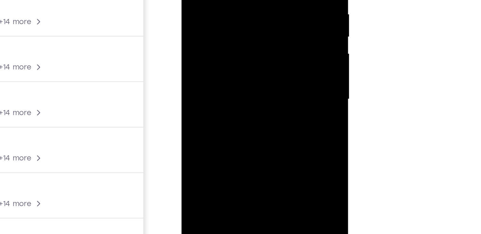
click at [229, 27] on div at bounding box center [226, 19] width 80 height 178
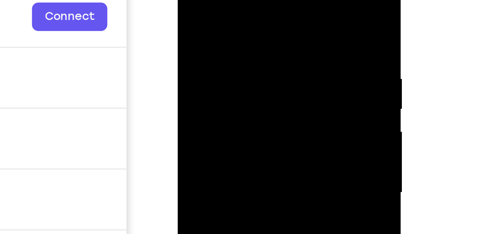
drag, startPoint x: 196, startPoint y: 1, endPoint x: 199, endPoint y: 17, distance: 16.1
click at [199, 17] on div at bounding box center [222, 54] width 80 height 178
click at [188, 0] on div at bounding box center [222, 53] width 80 height 178
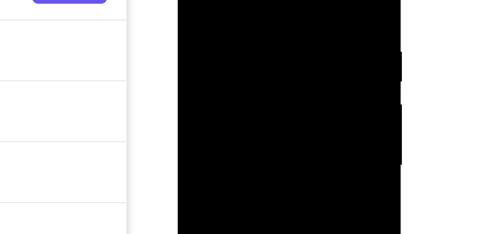
scroll to position [95, 0]
drag, startPoint x: 210, startPoint y: 15, endPoint x: 211, endPoint y: -9, distance: 23.9
click at [211, 0] on div at bounding box center [222, 26] width 80 height 178
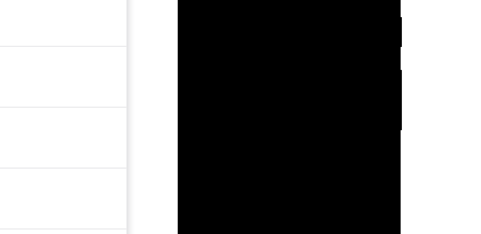
drag, startPoint x: 213, startPoint y: 11, endPoint x: 213, endPoint y: -2, distance: 12.7
drag, startPoint x: 212, startPoint y: -16, endPoint x: 216, endPoint y: -51, distance: 35.1
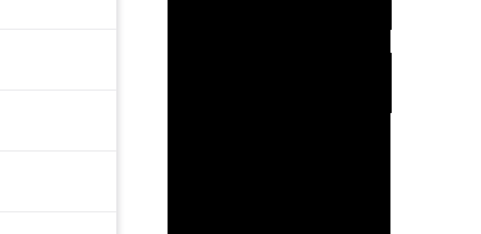
drag, startPoint x: 203, startPoint y: -49, endPoint x: 201, endPoint y: -26, distance: 23.3
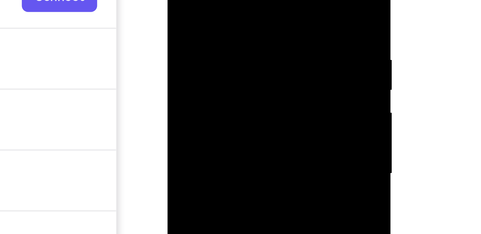
click at [178, 0] on div at bounding box center [212, 35] width 80 height 178
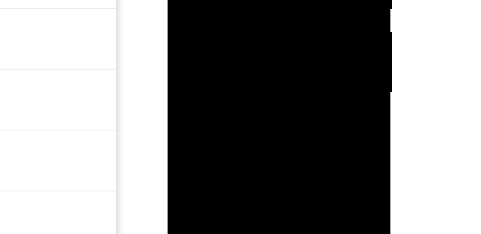
scroll to position [95, 0]
drag, startPoint x: 202, startPoint y: -5, endPoint x: 213, endPoint y: -74, distance: 69.5
drag, startPoint x: 210, startPoint y: -17, endPoint x: 218, endPoint y: -83, distance: 66.8
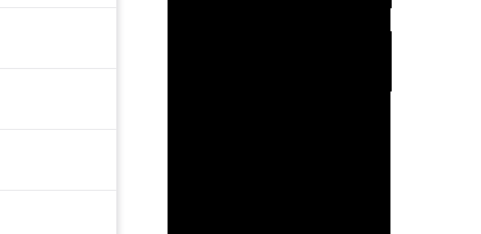
scroll to position [95, 0]
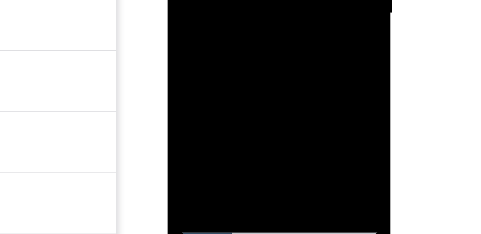
drag, startPoint x: 210, startPoint y: -69, endPoint x: 216, endPoint y: -105, distance: 37.3
drag, startPoint x: 210, startPoint y: -65, endPoint x: 212, endPoint y: -120, distance: 54.7
drag, startPoint x: 210, startPoint y: -70, endPoint x: 211, endPoint y: -115, distance: 44.8
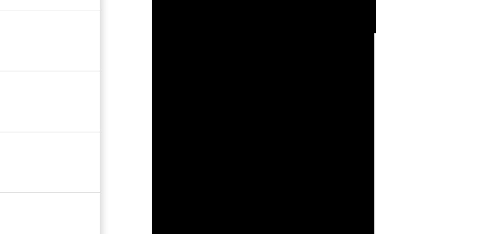
scroll to position [95, 0]
drag, startPoint x: 198, startPoint y: -49, endPoint x: 199, endPoint y: -78, distance: 29.6
drag, startPoint x: 195, startPoint y: -47, endPoint x: 195, endPoint y: -67, distance: 20.3
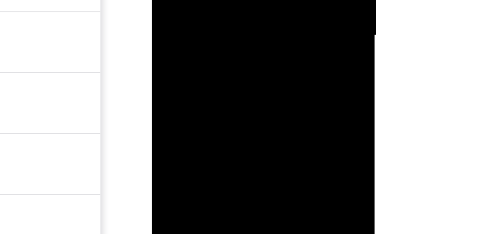
drag, startPoint x: 192, startPoint y: -44, endPoint x: 203, endPoint y: -78, distance: 35.6
drag, startPoint x: 194, startPoint y: -47, endPoint x: 200, endPoint y: -79, distance: 33.0
drag, startPoint x: 200, startPoint y: -51, endPoint x: 202, endPoint y: -110, distance: 59.1
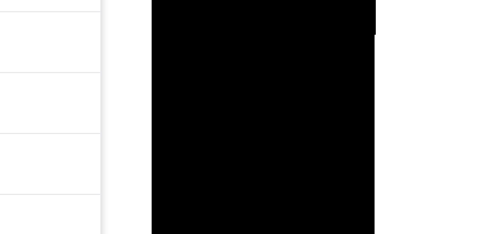
drag, startPoint x: 196, startPoint y: -45, endPoint x: 199, endPoint y: -87, distance: 42.4
drag, startPoint x: 192, startPoint y: -42, endPoint x: 193, endPoint y: -78, distance: 36.3
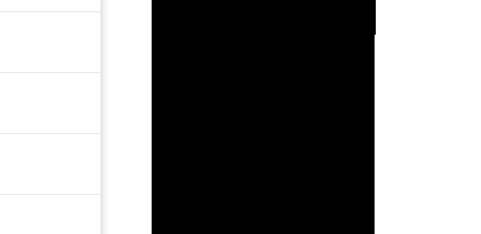
drag, startPoint x: 188, startPoint y: -27, endPoint x: 188, endPoint y: 3, distance: 29.9
click at [188, 3] on div at bounding box center [196, 15] width 80 height 178
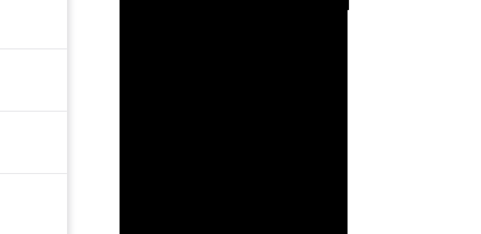
drag, startPoint x: 141, startPoint y: -93, endPoint x: 172, endPoint y: -96, distance: 31.3
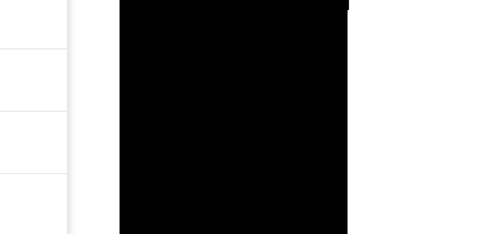
click at [171, 0] on div at bounding box center [164, 7] width 80 height 178
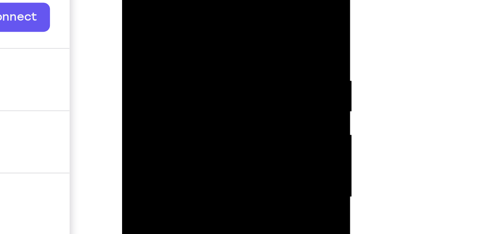
scroll to position [95, 0]
click at [185, 0] on div at bounding box center [167, 53] width 80 height 178
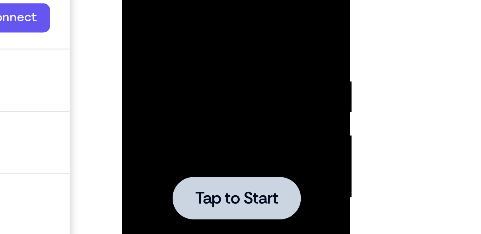
scroll to position [95, 0]
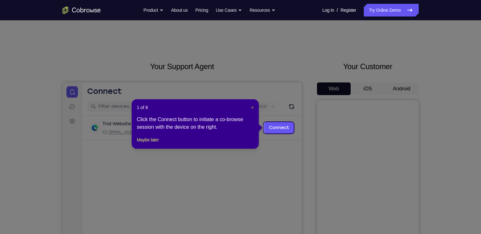
click at [251, 109] on span "×" at bounding box center [252, 107] width 3 height 5
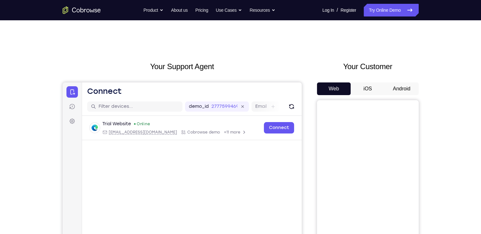
click at [388, 89] on button "Android" at bounding box center [401, 89] width 34 height 13
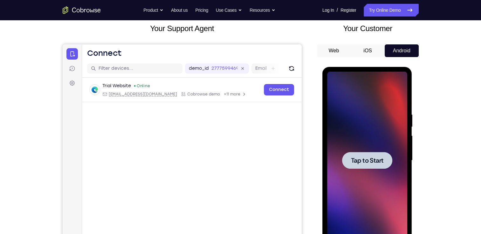
scroll to position [47, 0]
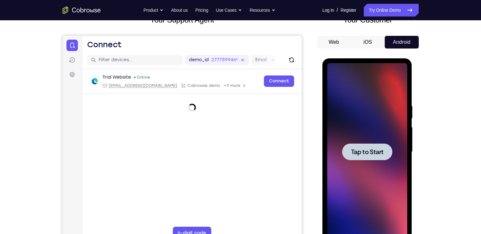
drag, startPoint x: 369, startPoint y: 113, endPoint x: 343, endPoint y: 124, distance: 27.4
click at [343, 124] on div at bounding box center [367, 152] width 80 height 178
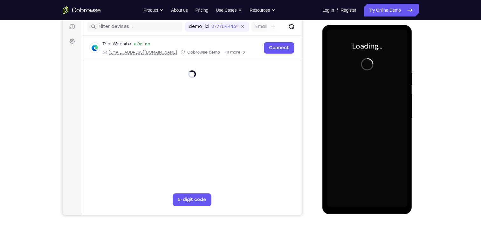
scroll to position [81, 0]
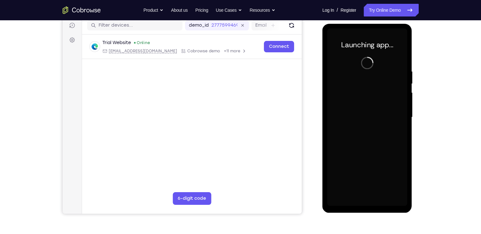
drag, startPoint x: 353, startPoint y: 126, endPoint x: 339, endPoint y: 129, distance: 14.2
click at [339, 129] on div at bounding box center [367, 118] width 80 height 178
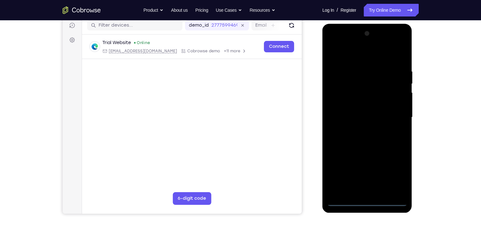
click at [367, 205] on div at bounding box center [367, 118] width 80 height 178
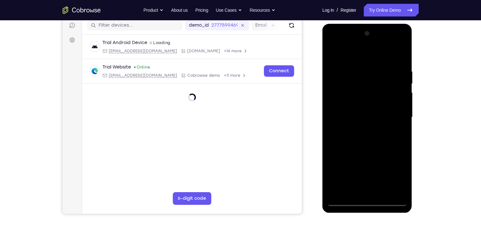
click at [394, 172] on div at bounding box center [367, 118] width 80 height 178
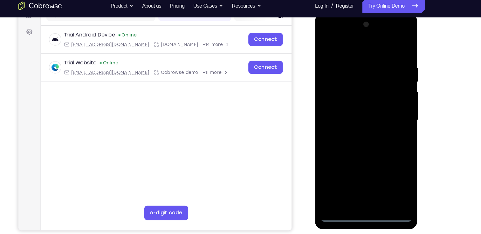
scroll to position [88, 0]
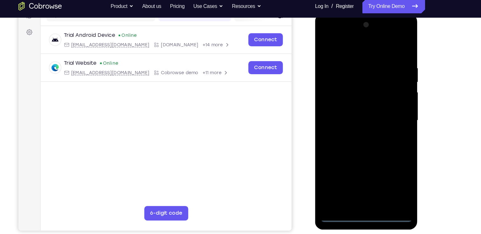
click at [326, 35] on div at bounding box center [360, 107] width 80 height 178
click at [388, 103] on div at bounding box center [360, 107] width 80 height 178
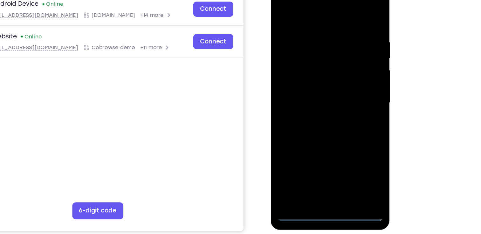
click at [310, 85] on div at bounding box center [315, 73] width 80 height 178
click at [303, 63] on div at bounding box center [315, 73] width 80 height 178
click at [303, 68] on div at bounding box center [315, 73] width 80 height 178
click at [300, 82] on div at bounding box center [315, 73] width 80 height 178
click at [300, 85] on div at bounding box center [315, 73] width 80 height 178
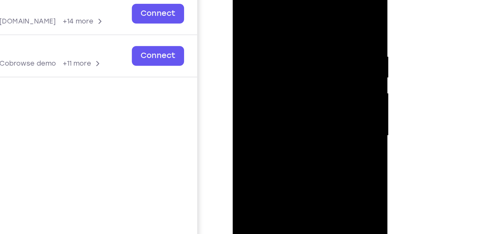
click at [275, 54] on div at bounding box center [277, 68] width 80 height 178
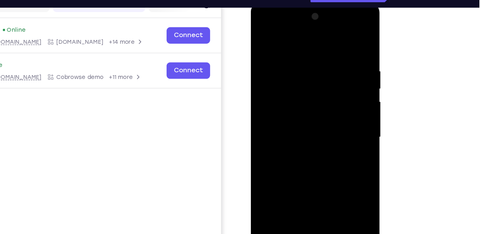
click at [284, 49] on div at bounding box center [295, 96] width 80 height 178
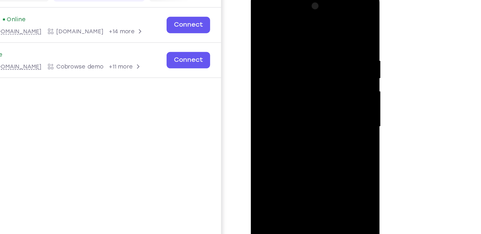
click at [328, 24] on div at bounding box center [295, 86] width 80 height 178
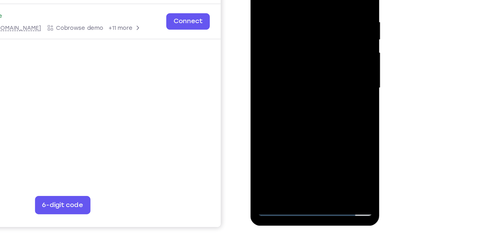
click at [331, 114] on div at bounding box center [295, 47] width 80 height 178
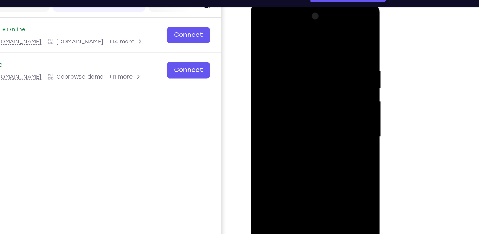
drag, startPoint x: 325, startPoint y: 50, endPoint x: 283, endPoint y: 47, distance: 42.1
click at [283, 47] on div at bounding box center [295, 96] width 80 height 178
click at [265, 47] on div at bounding box center [295, 96] width 80 height 178
click at [328, 34] on div at bounding box center [295, 96] width 80 height 178
drag, startPoint x: 299, startPoint y: 124, endPoint x: 298, endPoint y: 72, distance: 51.8
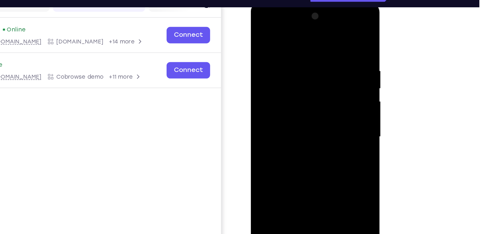
click at [298, 72] on div at bounding box center [295, 96] width 80 height 178
drag, startPoint x: 299, startPoint y: 130, endPoint x: 300, endPoint y: 88, distance: 42.0
click at [300, 88] on div at bounding box center [295, 96] width 80 height 178
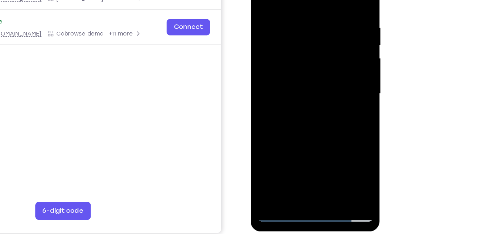
drag, startPoint x: 299, startPoint y: 104, endPoint x: 297, endPoint y: 68, distance: 36.0
click at [297, 68] on div at bounding box center [295, 53] width 80 height 178
click at [282, 127] on div at bounding box center [295, 53] width 80 height 178
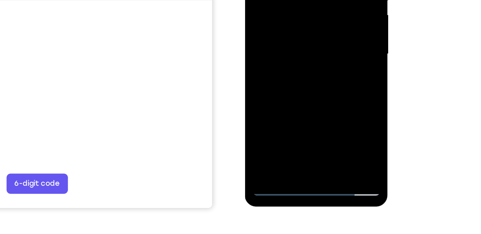
scroll to position [86, 0]
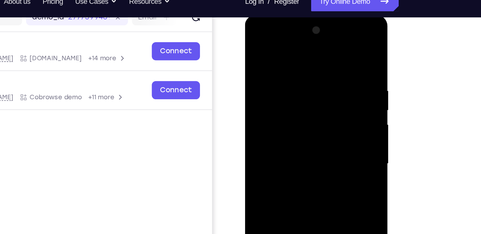
click at [293, 44] on div at bounding box center [290, 108] width 80 height 178
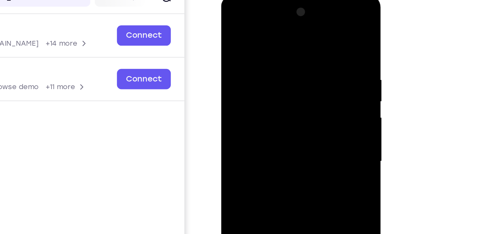
drag, startPoint x: 270, startPoint y: 43, endPoint x: 263, endPoint y: 68, distance: 25.9
click at [263, 68] on div at bounding box center [266, 89] width 80 height 178
click at [259, 69] on div at bounding box center [266, 89] width 80 height 178
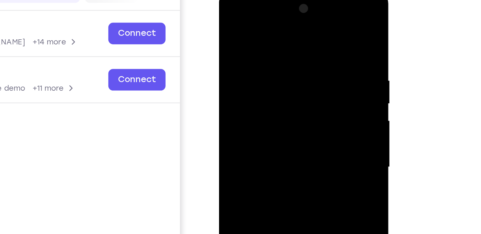
click at [271, 31] on div at bounding box center [263, 84] width 80 height 178
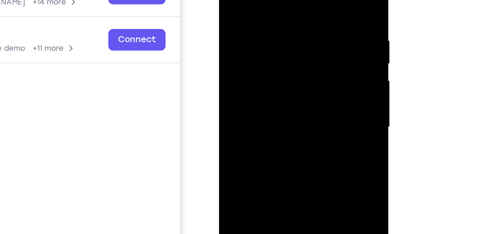
click at [270, 59] on div at bounding box center [263, 44] width 80 height 178
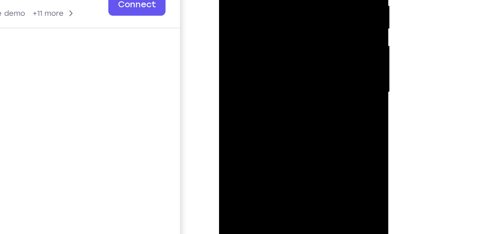
click at [270, 44] on div at bounding box center [263, 9] width 80 height 178
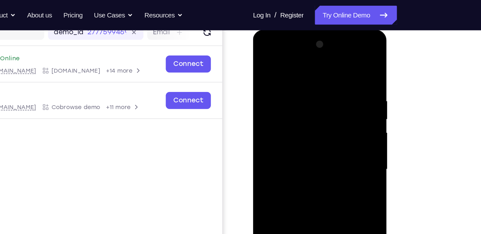
scroll to position [85, 0]
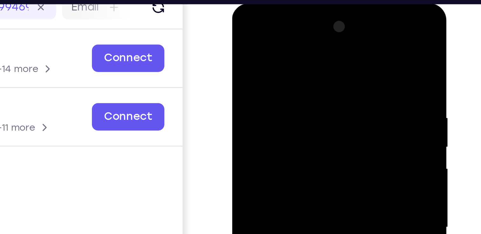
click at [252, 34] on div at bounding box center [277, 97] width 80 height 178
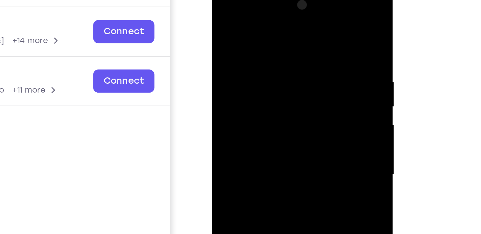
click at [262, 38] on div at bounding box center [256, 79] width 80 height 178
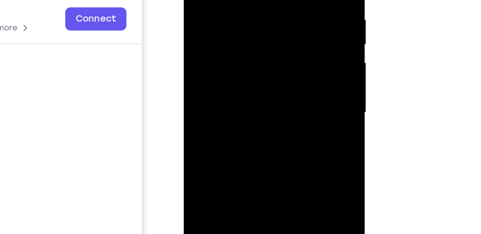
click at [229, 9] on div at bounding box center [228, 17] width 80 height 178
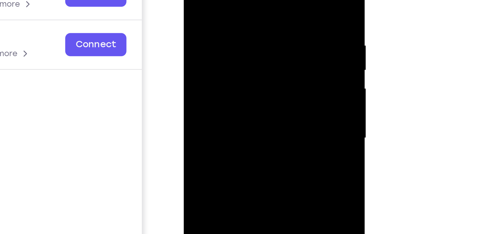
drag, startPoint x: 228, startPoint y: 32, endPoint x: 234, endPoint y: 16, distance: 17.0
click at [234, 16] on div at bounding box center [228, 43] width 80 height 178
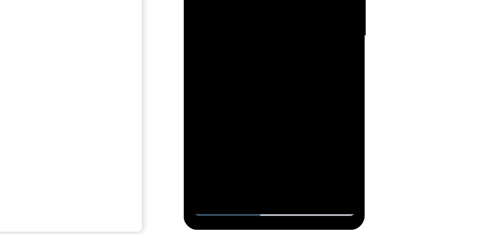
drag, startPoint x: 234, startPoint y: -4, endPoint x: 248, endPoint y: -46, distance: 44.6
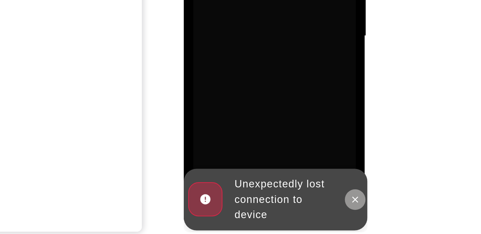
click at [266, 23] on icon at bounding box center [268, 20] width 5 height 5
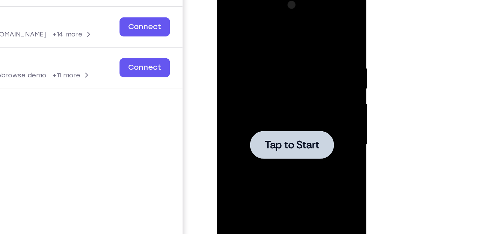
click at [295, 65] on div at bounding box center [262, 83] width 80 height 178
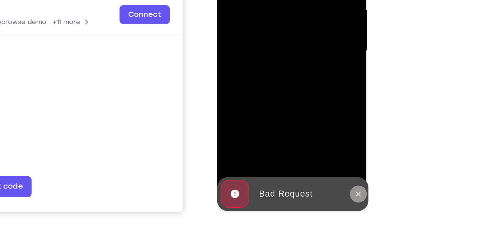
click at [300, 77] on button at bounding box center [301, 74] width 10 height 10
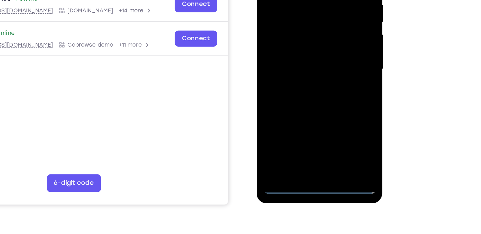
click at [301, 117] on div at bounding box center [301, 32] width 80 height 178
click at [296, 117] on div at bounding box center [301, 32] width 80 height 178
click at [302, 118] on div at bounding box center [301, 32] width 80 height 178
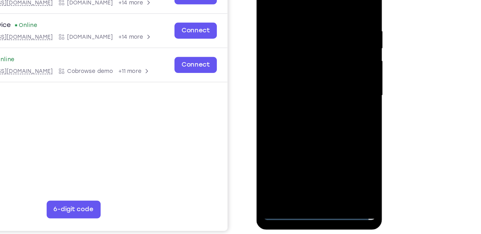
click at [328, 120] on div at bounding box center [301, 58] width 80 height 178
click at [279, 143] on div at bounding box center [301, 58] width 80 height 178
click at [325, 114] on div at bounding box center [301, 58] width 80 height 178
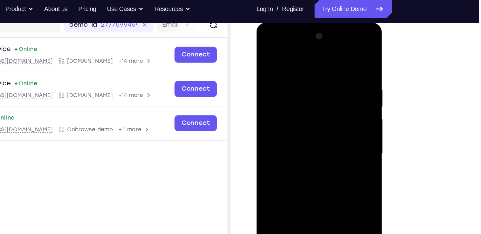
click at [311, 90] on div at bounding box center [301, 116] width 80 height 178
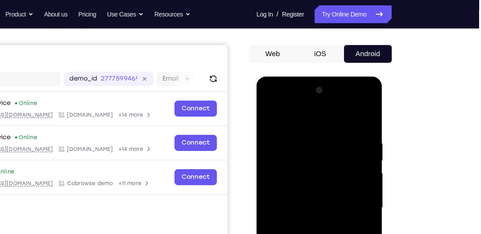
scroll to position [48, 0]
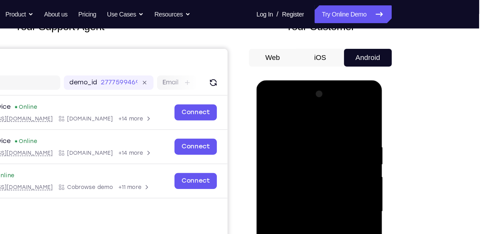
click at [264, 103] on div at bounding box center [301, 174] width 80 height 178
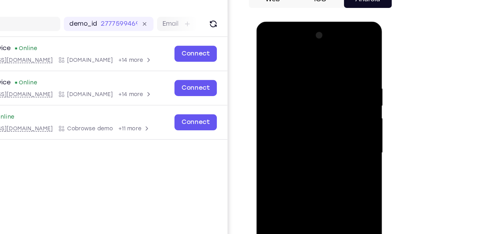
click at [326, 111] on div at bounding box center [301, 115] width 80 height 178
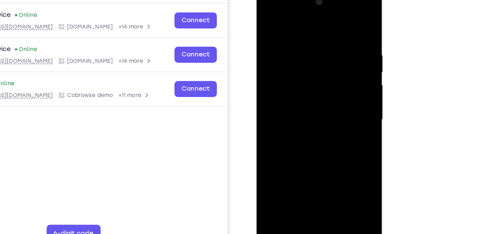
click at [296, 95] on div at bounding box center [301, 82] width 80 height 178
click at [293, 77] on div at bounding box center [301, 82] width 80 height 178
click at [284, 70] on div at bounding box center [301, 82] width 80 height 178
click at [283, 83] on div at bounding box center [301, 82] width 80 height 178
click at [291, 108] on div at bounding box center [301, 82] width 80 height 178
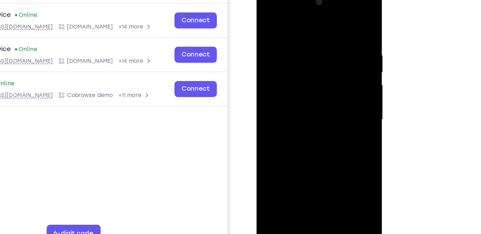
drag, startPoint x: 292, startPoint y: 23, endPoint x: 287, endPoint y: -16, distance: 39.1
click at [287, 0] on html "Online web based iOS Simulators and Android Emulators. Run iPhone, iPad, Mobile…" at bounding box center [301, 84] width 91 height 191
click at [290, 27] on div at bounding box center [301, 82] width 80 height 178
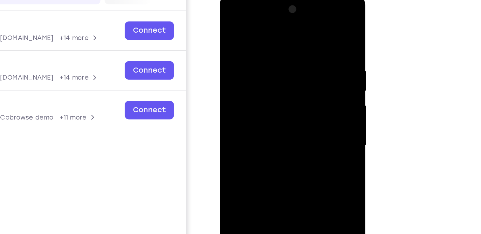
click at [297, 29] on div at bounding box center [265, 87] width 80 height 178
click at [274, 39] on div at bounding box center [265, 87] width 80 height 178
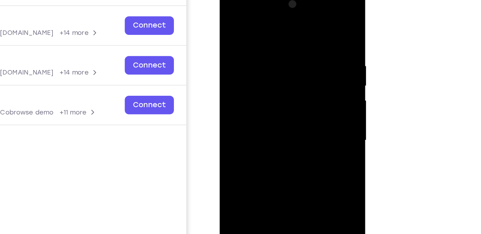
click at [296, 19] on div at bounding box center [265, 82] width 80 height 178
drag, startPoint x: 292, startPoint y: 33, endPoint x: 263, endPoint y: 38, distance: 29.4
click at [263, 38] on div at bounding box center [265, 82] width 80 height 178
drag, startPoint x: 287, startPoint y: 33, endPoint x: 262, endPoint y: 37, distance: 25.4
click at [262, 37] on div at bounding box center [265, 82] width 80 height 178
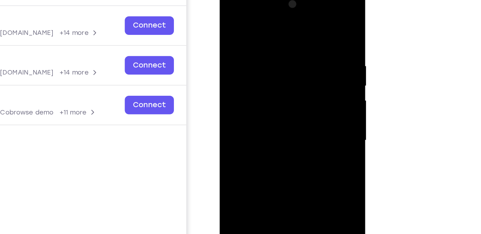
click at [258, 35] on div at bounding box center [265, 82] width 80 height 178
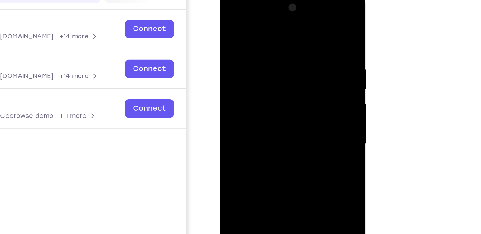
click at [296, 23] on div at bounding box center [265, 86] width 80 height 178
drag, startPoint x: 279, startPoint y: 31, endPoint x: 245, endPoint y: 34, distance: 33.5
click at [245, 34] on div at bounding box center [265, 86] width 80 height 178
drag, startPoint x: 248, startPoint y: 37, endPoint x: 283, endPoint y: 32, distance: 35.7
click at [283, 32] on div at bounding box center [265, 86] width 80 height 178
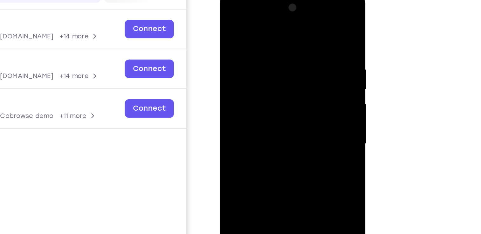
click at [258, 37] on div at bounding box center [265, 86] width 80 height 178
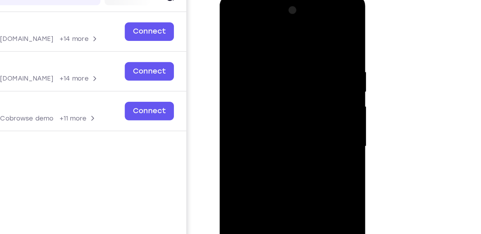
click at [297, 44] on div at bounding box center [265, 88] width 80 height 178
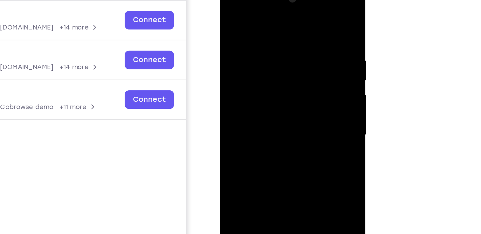
click at [296, 45] on div at bounding box center [265, 77] width 80 height 178
click at [295, 15] on div at bounding box center [265, 77] width 80 height 178
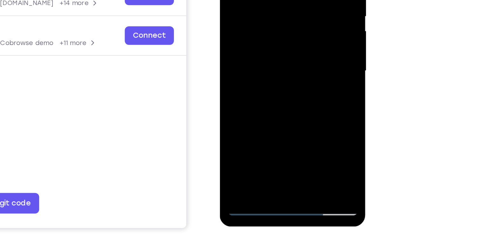
scroll to position [67, 0]
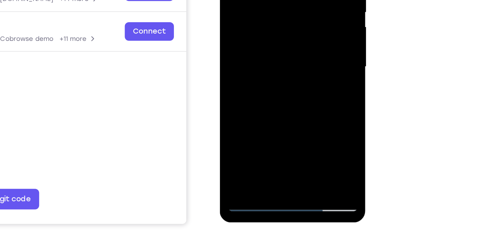
click at [300, 75] on div at bounding box center [265, 9] width 80 height 178
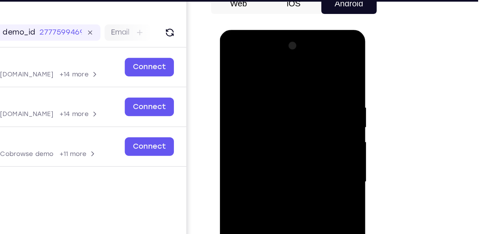
drag, startPoint x: 285, startPoint y: 79, endPoint x: 243, endPoint y: 76, distance: 42.4
click at [243, 76] on div at bounding box center [265, 124] width 80 height 178
drag, startPoint x: 293, startPoint y: 72, endPoint x: 248, endPoint y: 85, distance: 47.7
click at [248, 85] on div at bounding box center [265, 124] width 80 height 178
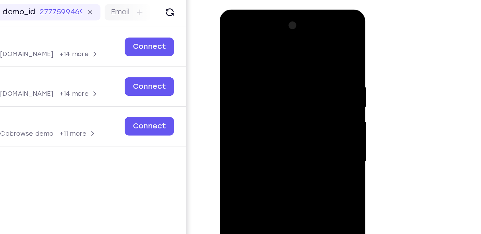
drag, startPoint x: 276, startPoint y: 120, endPoint x: 271, endPoint y: 48, distance: 71.6
click at [271, 48] on div at bounding box center [265, 103] width 80 height 178
drag, startPoint x: 268, startPoint y: 114, endPoint x: 266, endPoint y: 74, distance: 39.5
click at [266, 74] on div at bounding box center [265, 103] width 80 height 178
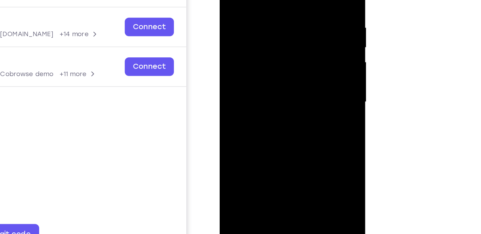
drag, startPoint x: 271, startPoint y: 95, endPoint x: 260, endPoint y: 32, distance: 64.4
click at [260, 32] on div at bounding box center [265, 44] width 80 height 178
drag, startPoint x: 257, startPoint y: 82, endPoint x: 265, endPoint y: 5, distance: 77.3
click at [265, 5] on div at bounding box center [265, 44] width 80 height 178
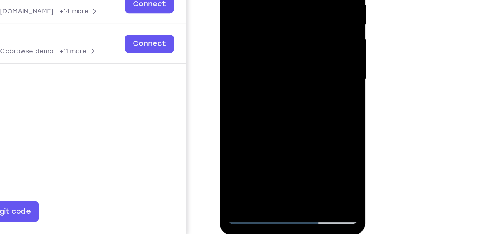
click at [279, 94] on div at bounding box center [265, 21] width 80 height 178
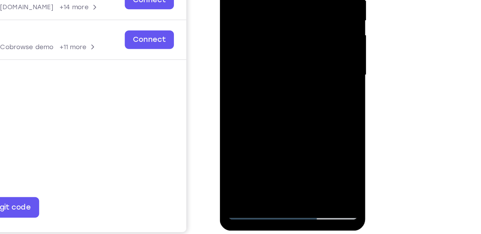
click at [280, 92] on div at bounding box center [265, 17] width 80 height 178
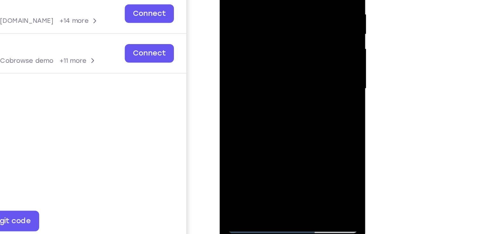
click at [280, 105] on div at bounding box center [265, 31] width 80 height 178
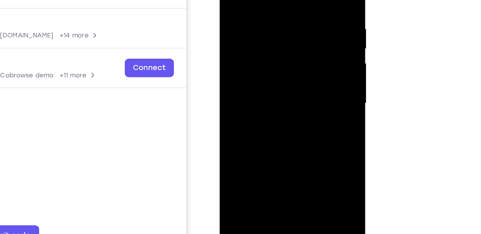
click at [273, 76] on div at bounding box center [265, 45] width 80 height 178
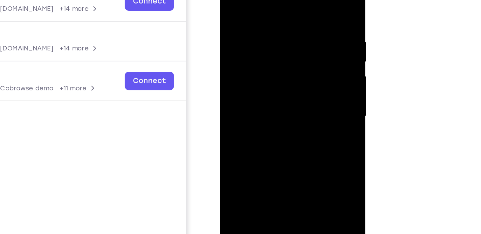
drag, startPoint x: 285, startPoint y: 47, endPoint x: 281, endPoint y: 70, distance: 24.0
click at [281, 70] on div at bounding box center [265, 58] width 80 height 178
click at [258, 43] on div at bounding box center [265, 58] width 80 height 178
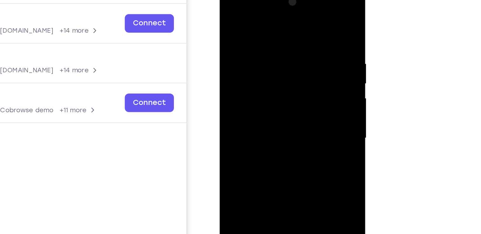
click at [240, 17] on div at bounding box center [265, 80] width 80 height 178
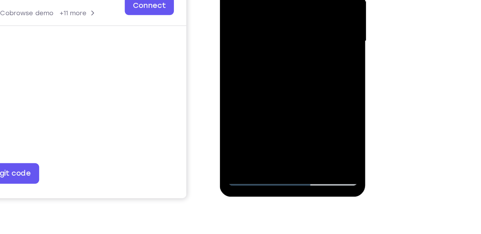
scroll to position [84, 0]
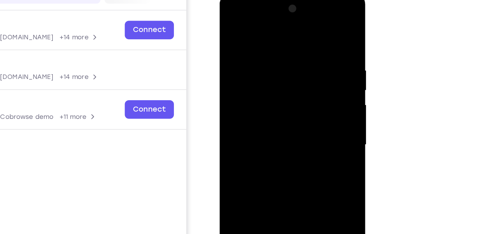
click at [232, 19] on div at bounding box center [265, 87] width 80 height 178
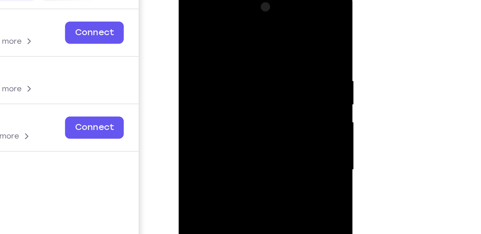
click at [223, 17] on div at bounding box center [223, 82] width 80 height 178
click at [216, 45] on div at bounding box center [223, 82] width 80 height 178
click at [189, 15] on div at bounding box center [223, 82] width 80 height 178
drag, startPoint x: 211, startPoint y: 31, endPoint x: 212, endPoint y: 52, distance: 21.6
click at [212, 52] on div at bounding box center [223, 82] width 80 height 178
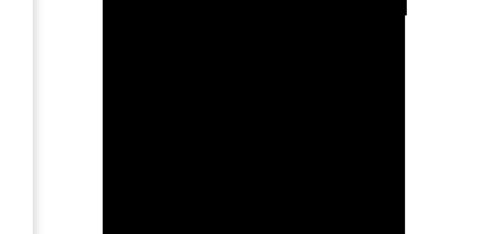
drag, startPoint x: 157, startPoint y: -165, endPoint x: 157, endPoint y: -177, distance: 12.7
drag, startPoint x: 167, startPoint y: -184, endPoint x: 166, endPoint y: -172, distance: 12.4
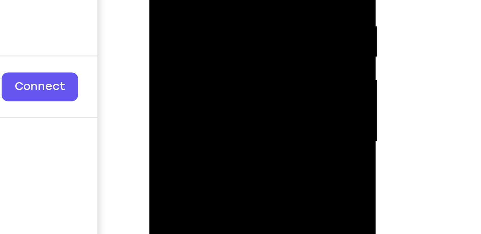
drag, startPoint x: 190, startPoint y: -32, endPoint x: 191, endPoint y: -12, distance: 19.8
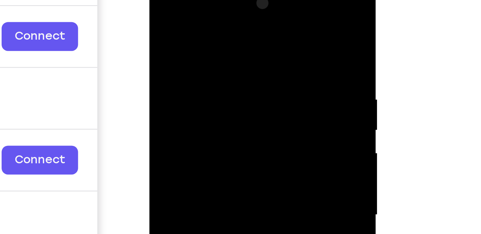
click at [189, 30] on div at bounding box center [194, 73] width 80 height 178
click at [159, 9] on div at bounding box center [194, 73] width 80 height 178
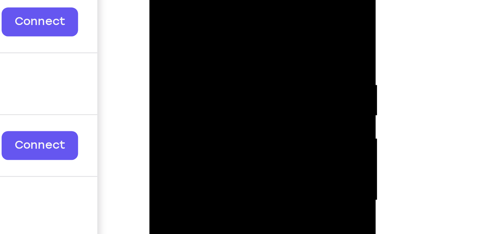
click at [160, 0] on div at bounding box center [194, 58] width 80 height 178
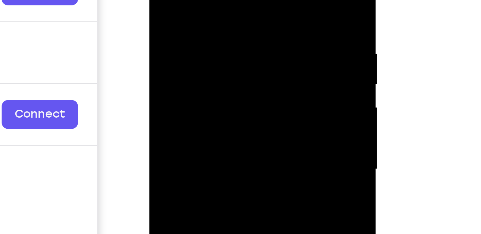
click at [193, 19] on div at bounding box center [194, 27] width 80 height 178
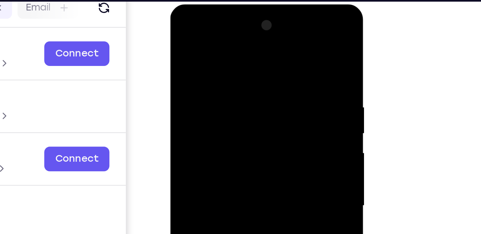
click at [248, 31] on div at bounding box center [215, 98] width 80 height 178
click at [249, 17] on div at bounding box center [215, 98] width 80 height 178
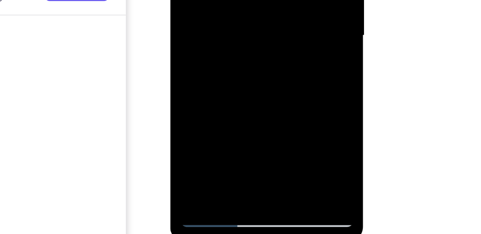
scroll to position [83, 0]
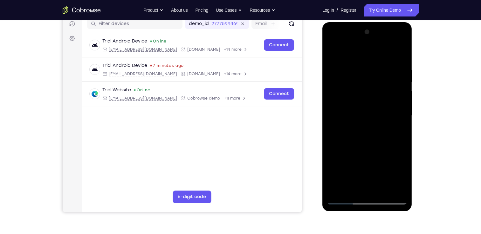
click at [399, 35] on div at bounding box center [367, 116] width 80 height 178
